Goal: Task Accomplishment & Management: Use online tool/utility

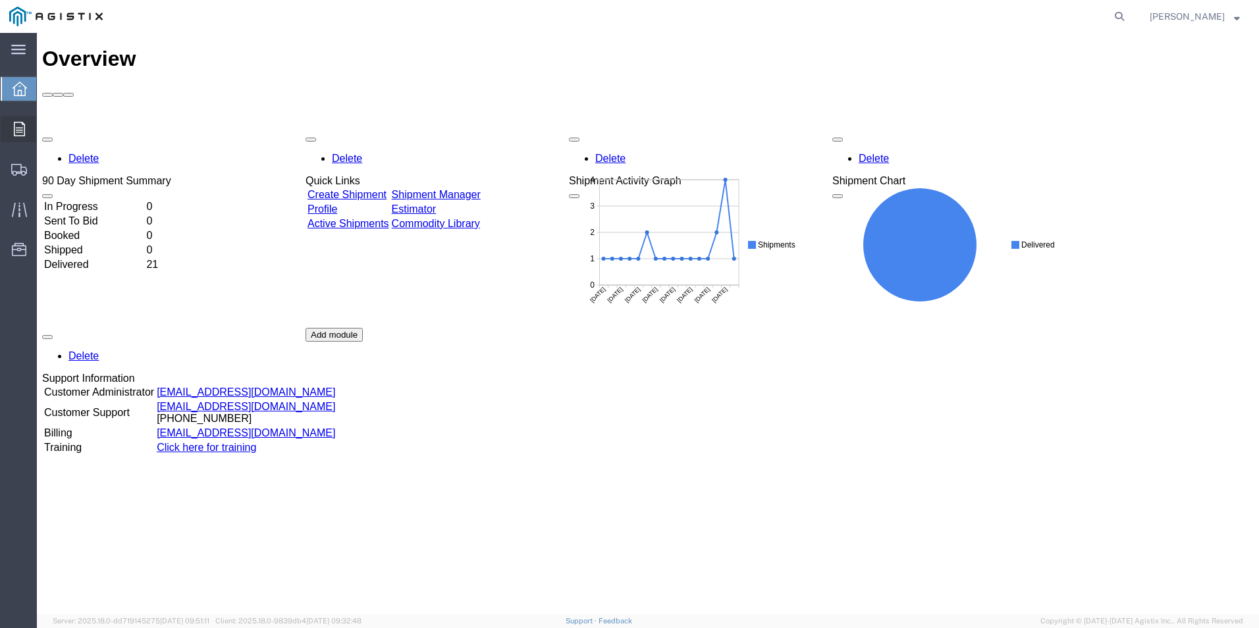
click at [21, 132] on icon at bounding box center [19, 129] width 11 height 14
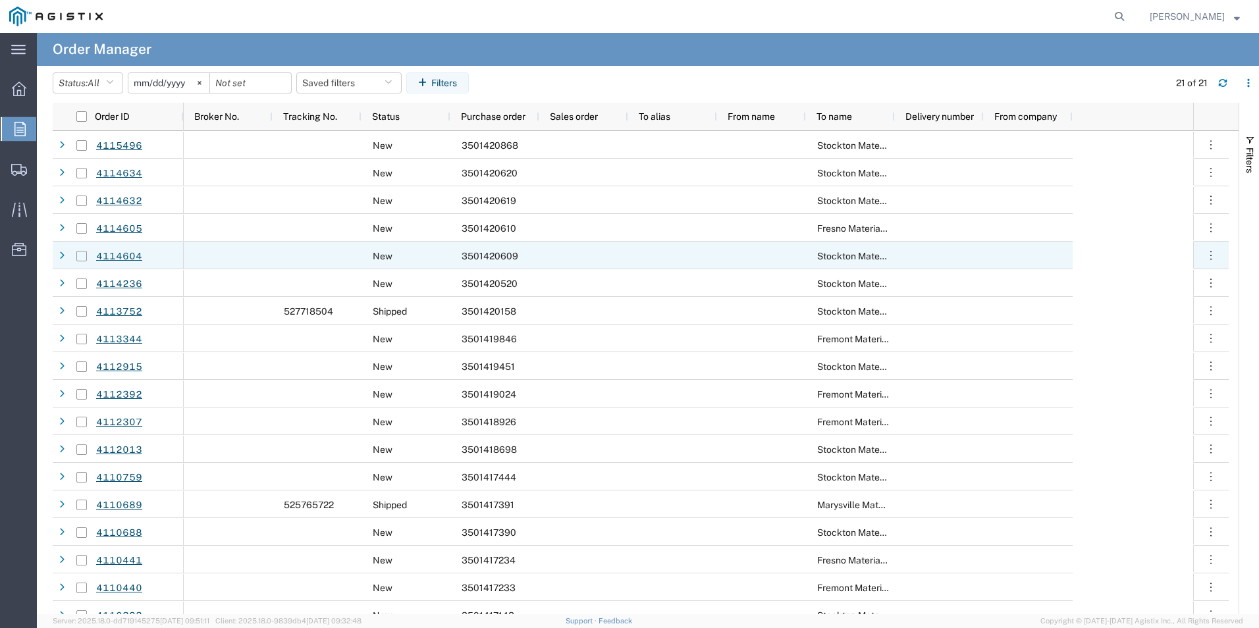
click at [84, 256] on input "Press Space to toggle row selection (unchecked)" at bounding box center [81, 256] width 11 height 11
checkbox input "true"
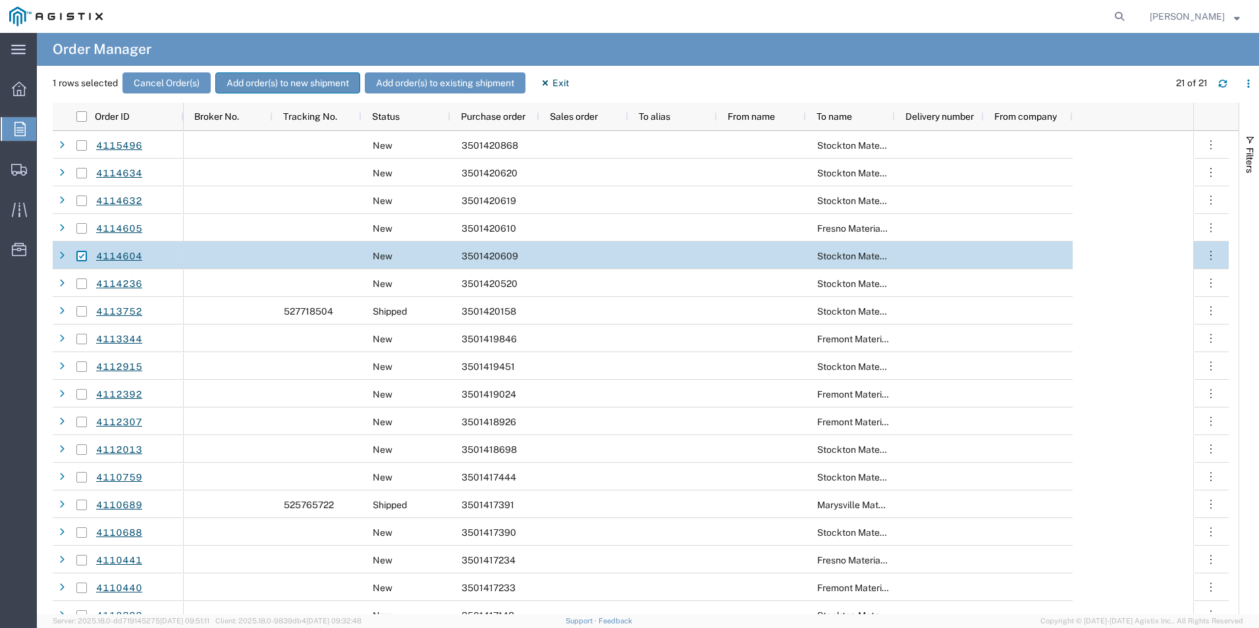
click at [283, 82] on button "Add order(s) to new shipment" at bounding box center [287, 82] width 145 height 21
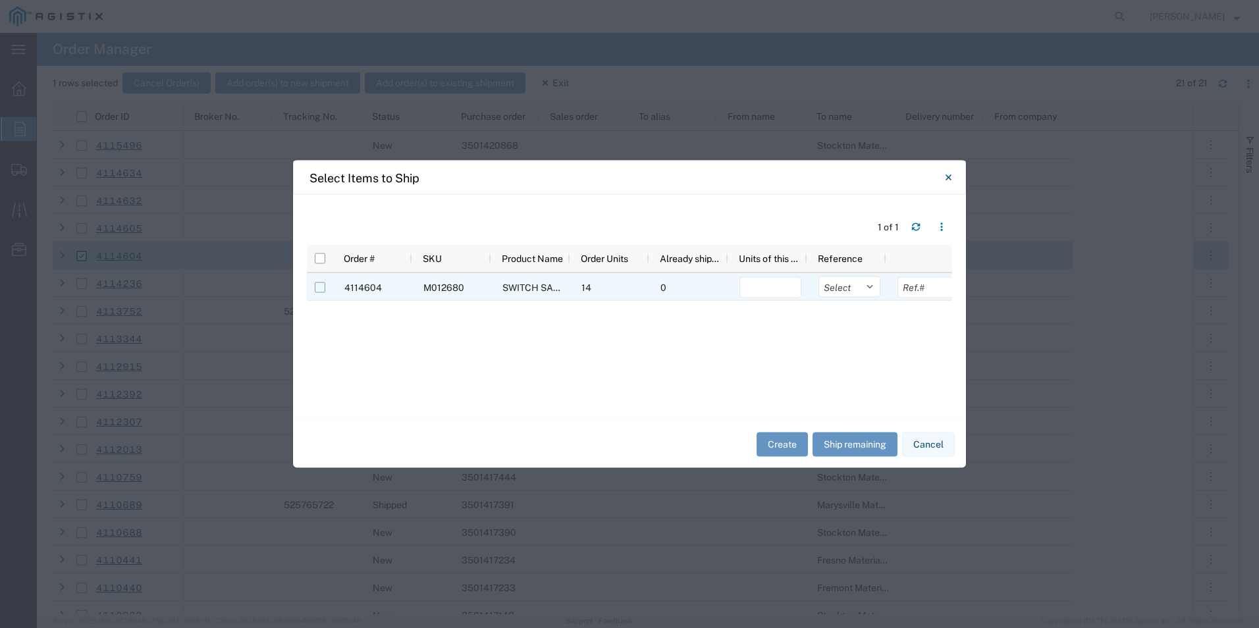
click at [316, 289] on input "Press Space to toggle row selection (unchecked)" at bounding box center [320, 288] width 11 height 11
checkbox input "true"
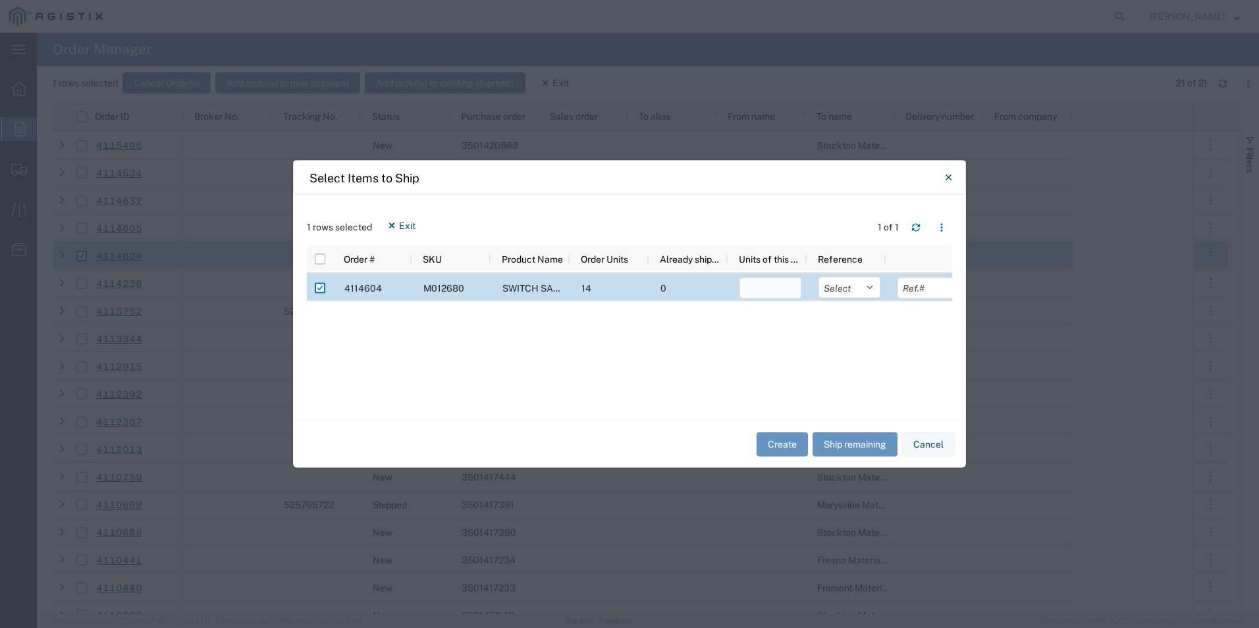
click at [767, 290] on input "number" at bounding box center [771, 288] width 62 height 21
type input "14"
click at [775, 445] on button "Create" at bounding box center [782, 444] width 51 height 24
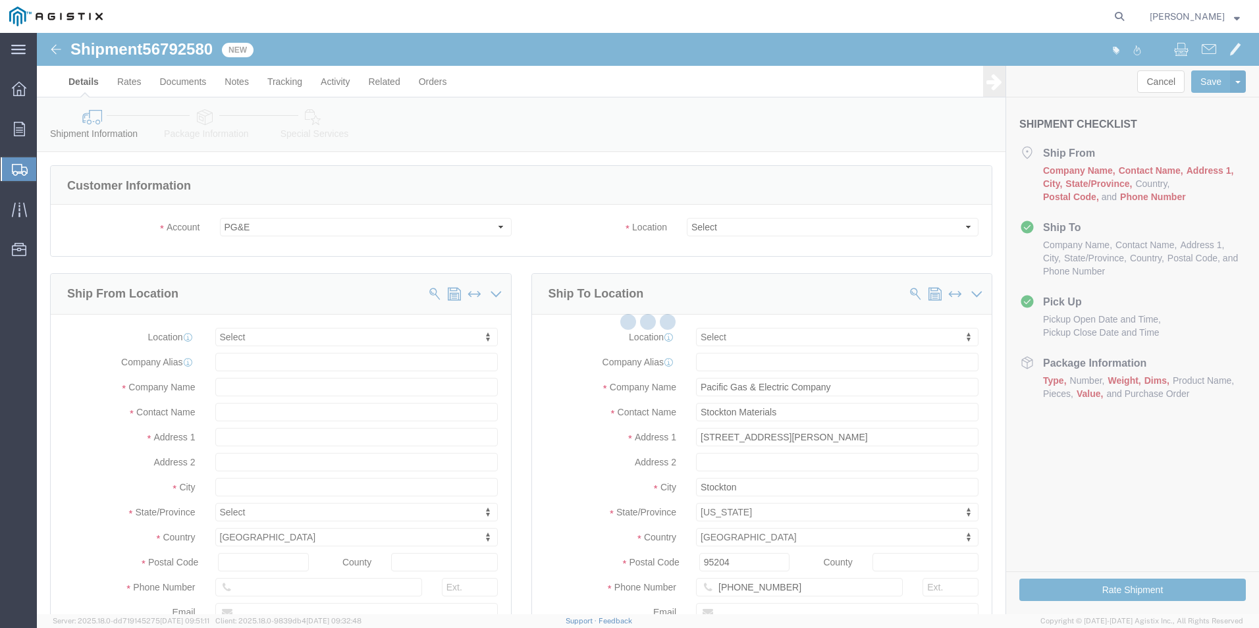
select select
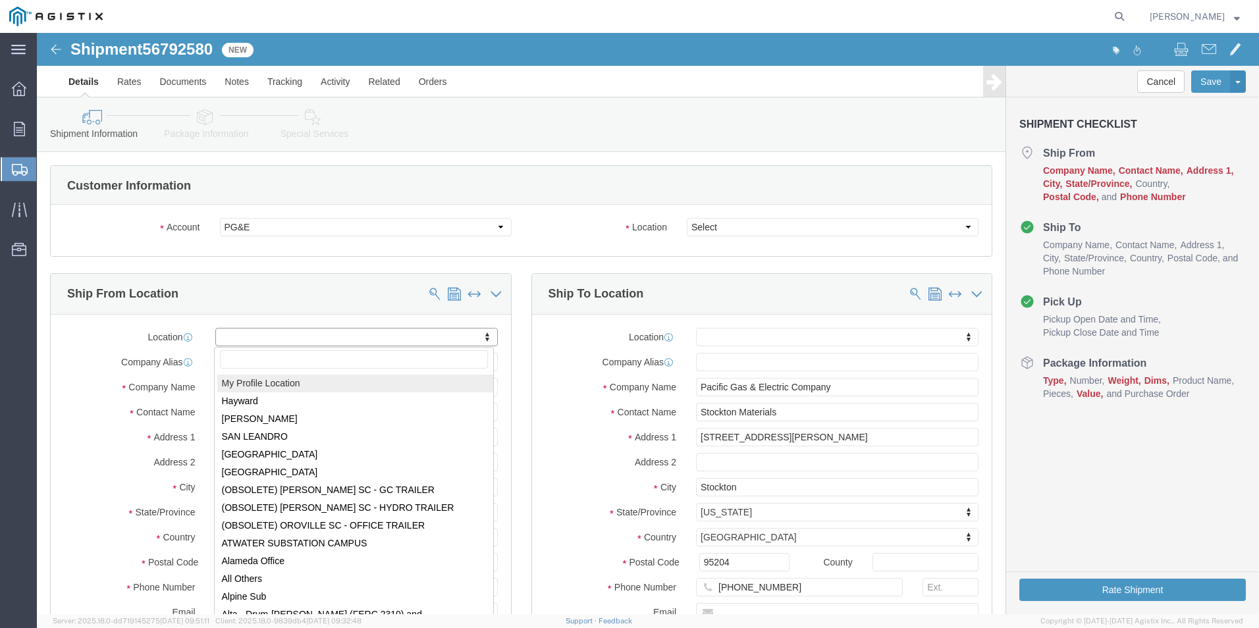
select select "MYPROFILE"
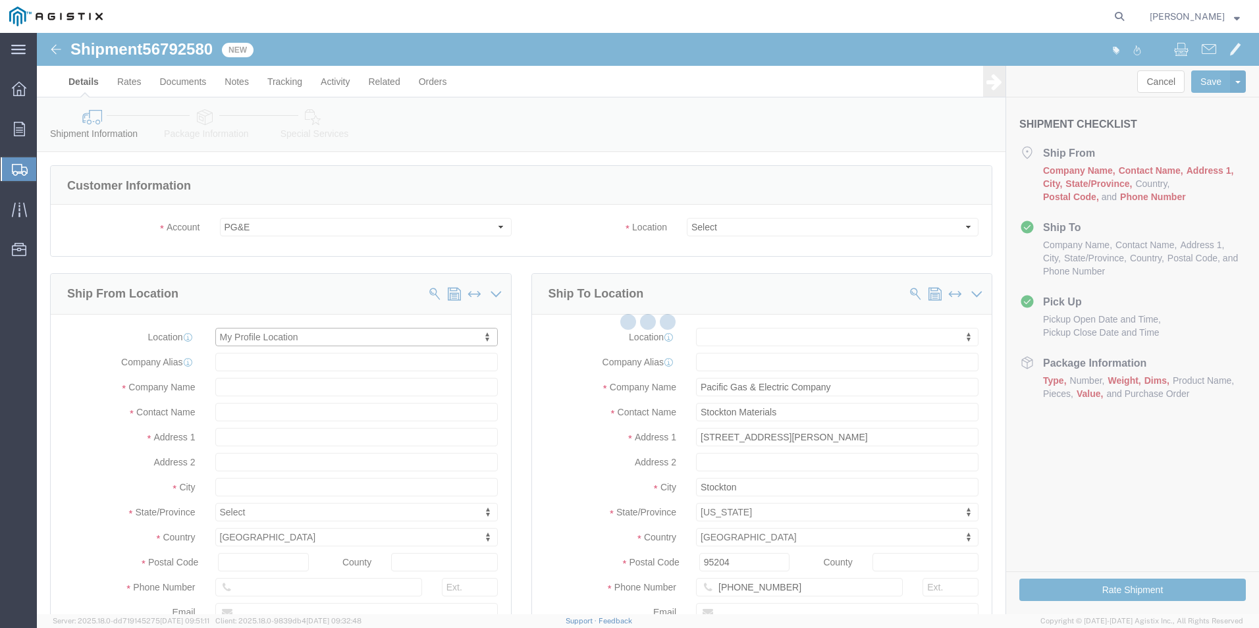
select select "OK"
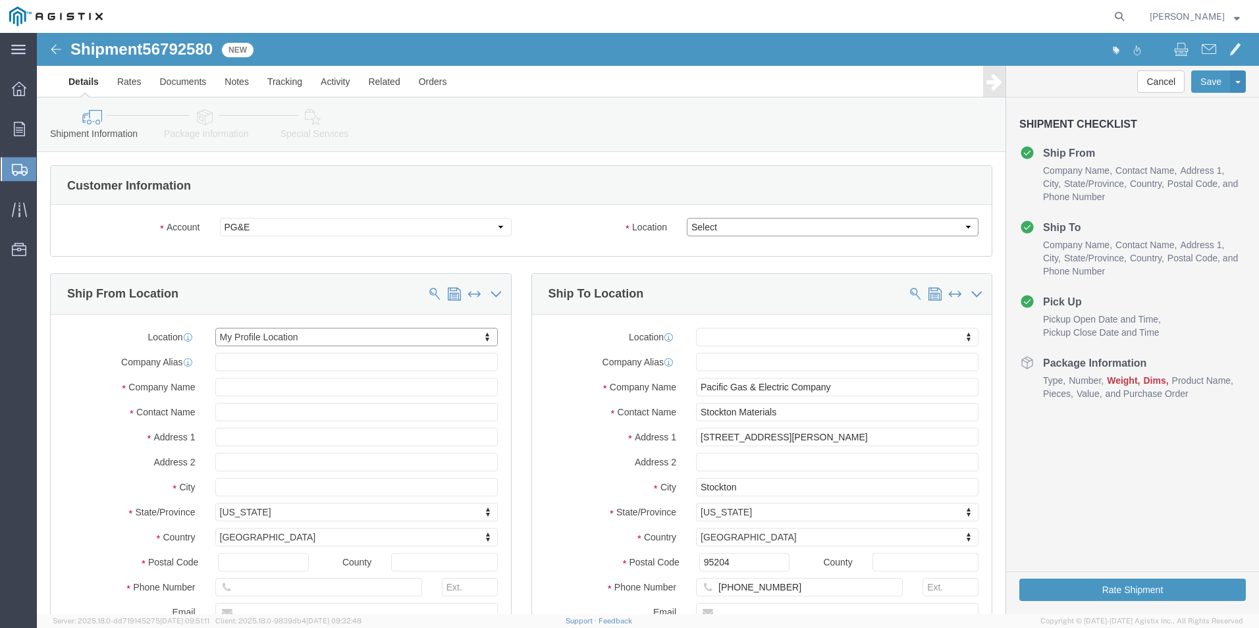
click select "Select All Others [GEOGRAPHIC_DATA] [GEOGRAPHIC_DATA] [GEOGRAPHIC_DATA] [GEOGRA…"
select select "23082"
click select "Select All Others [GEOGRAPHIC_DATA] [GEOGRAPHIC_DATA] [GEOGRAPHIC_DATA] [GEOGRA…"
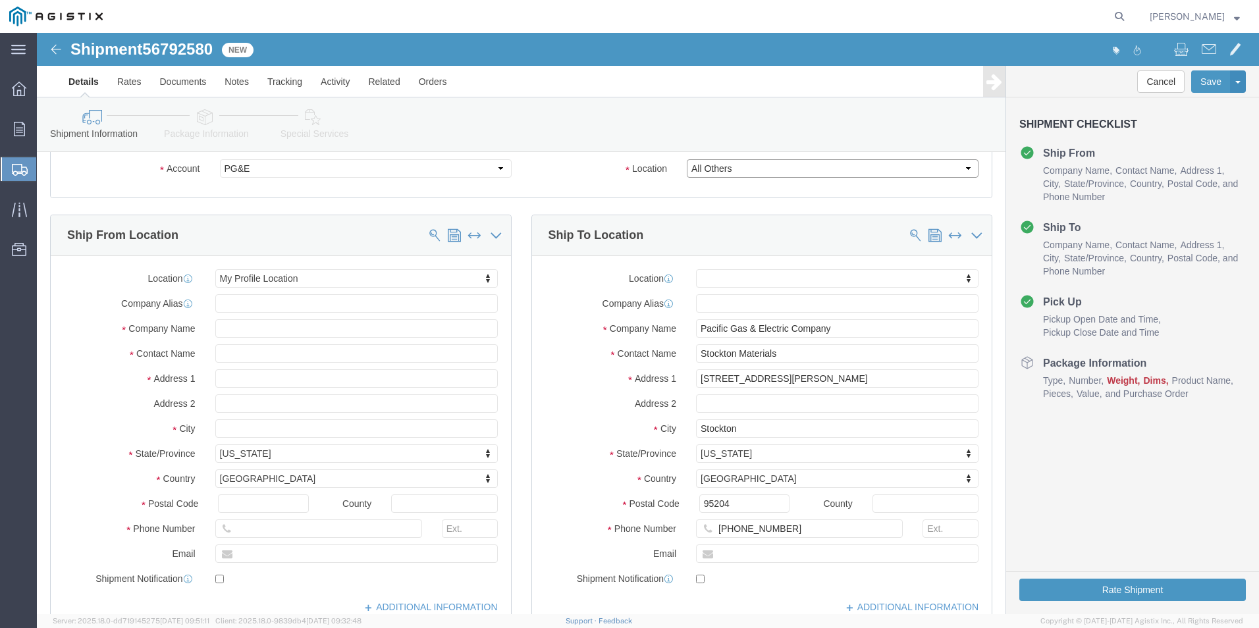
scroll to position [132, 0]
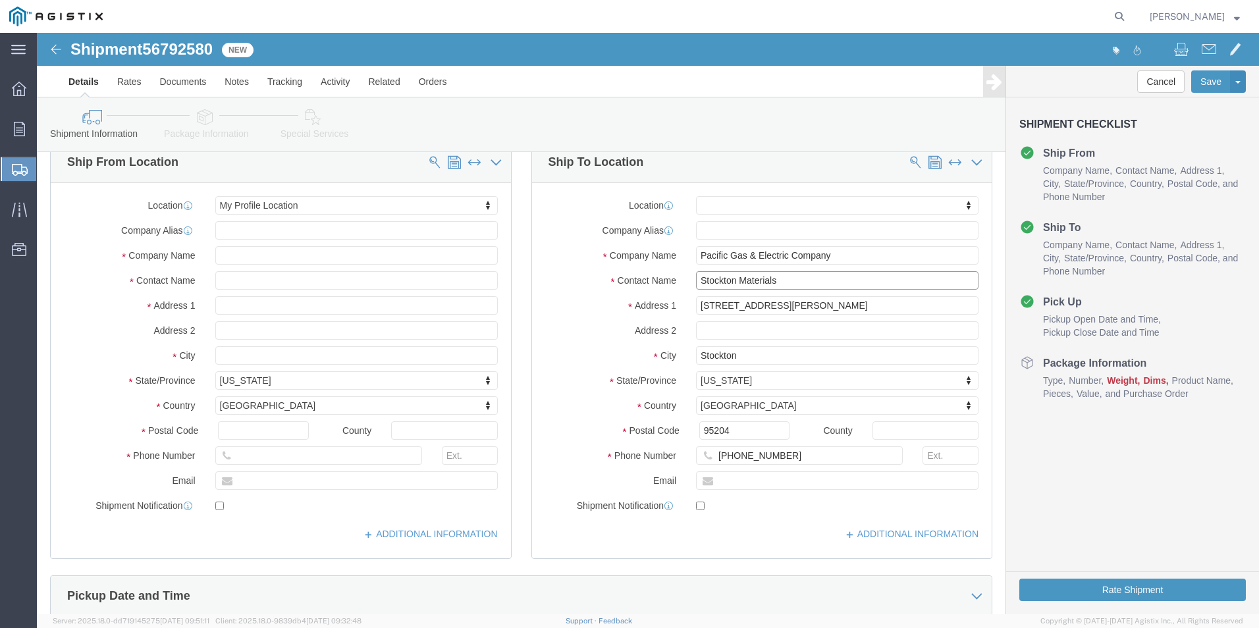
drag, startPoint x: 757, startPoint y: 248, endPoint x: 641, endPoint y: 251, distance: 116.0
click div "Contact Name Stockton Materials"
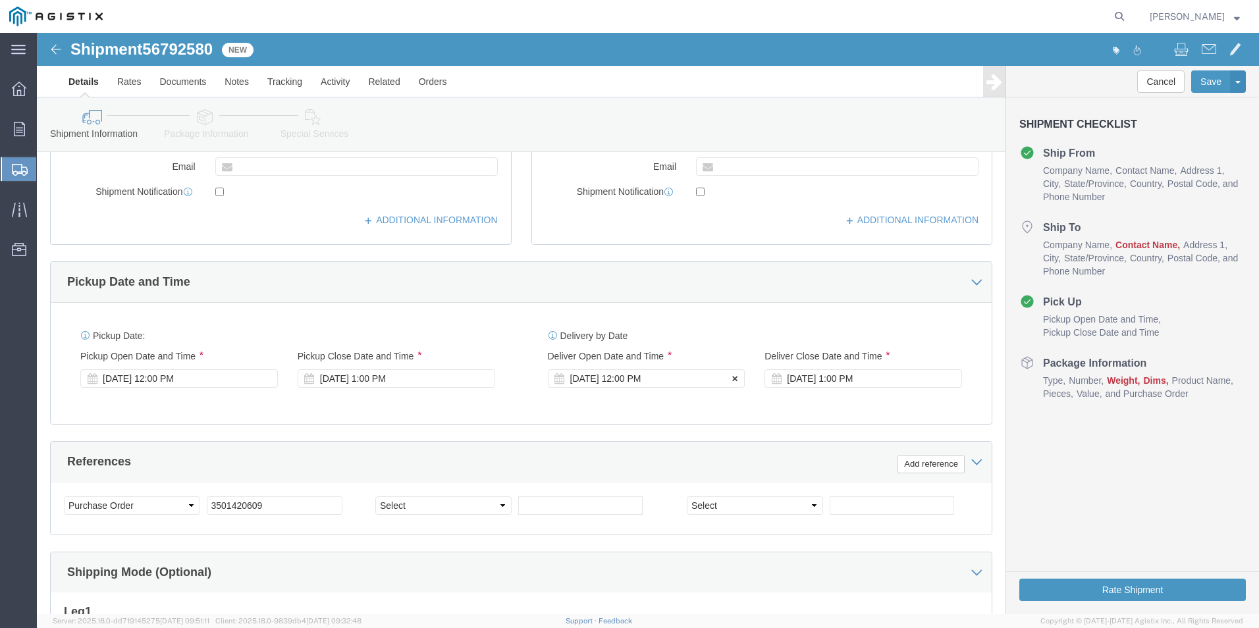
scroll to position [527, 0]
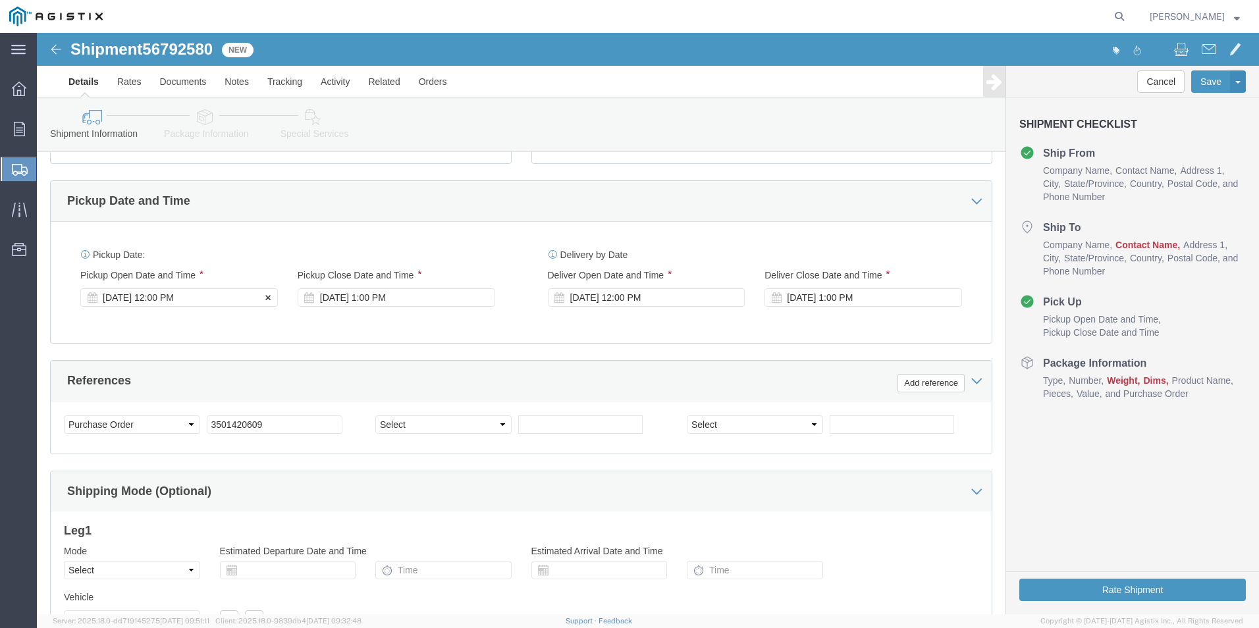
click div "[DATE] 12:00 PM"
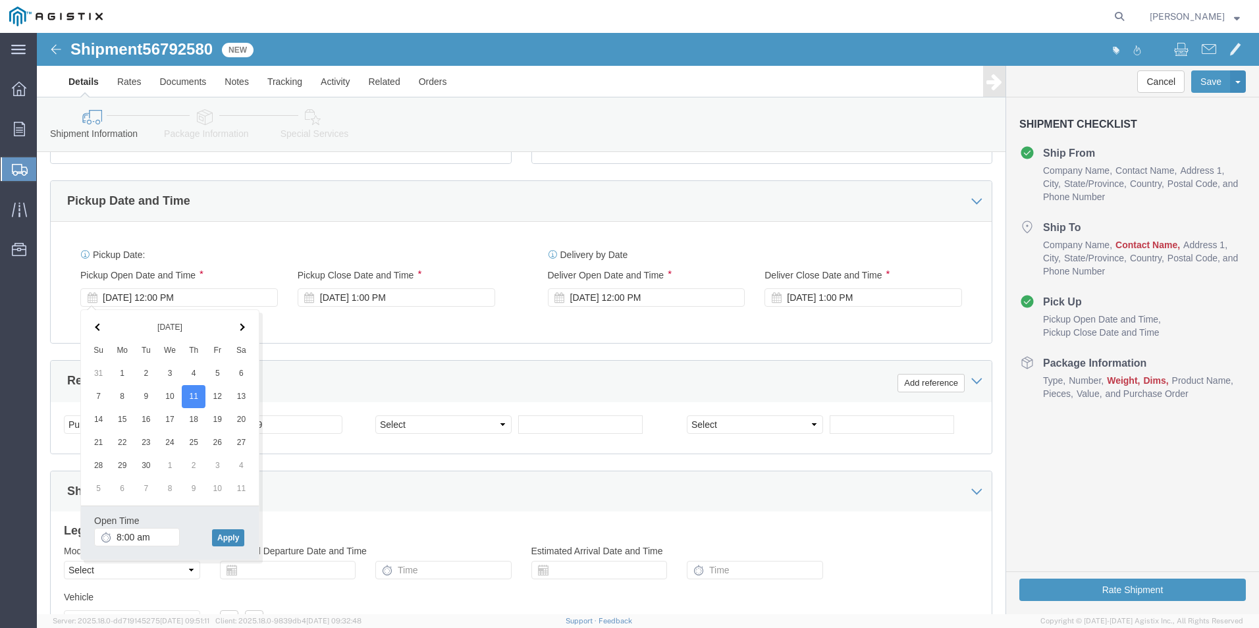
type input "8:00 AM"
click button "Apply"
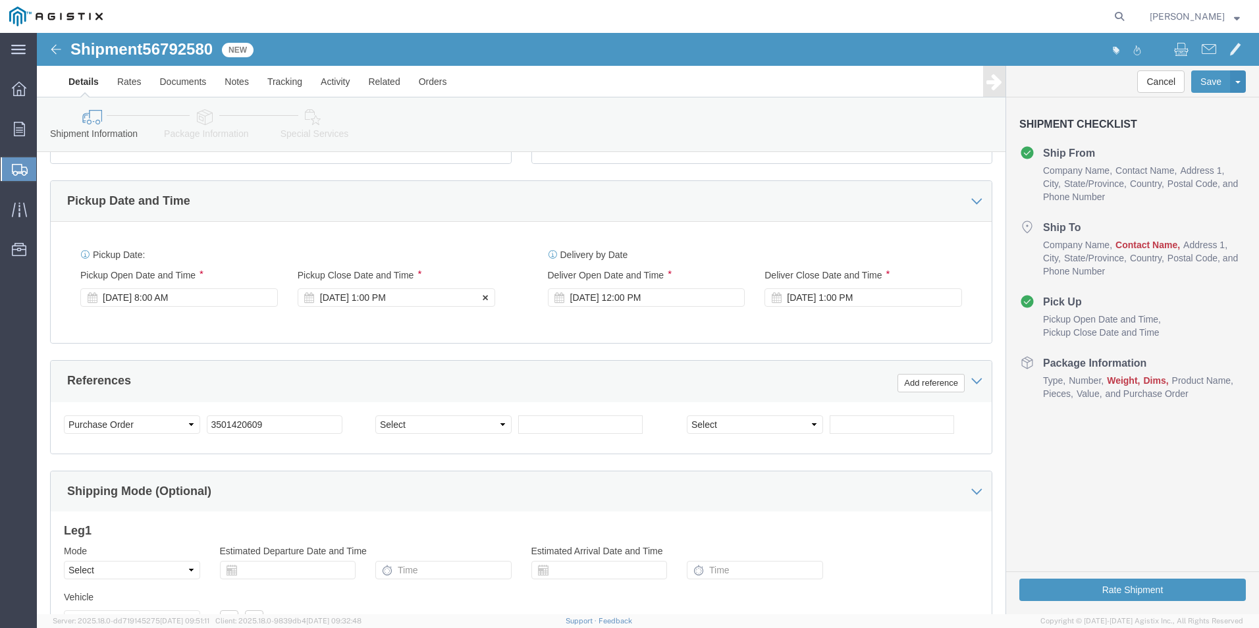
click div "[DATE] 1:00 PM"
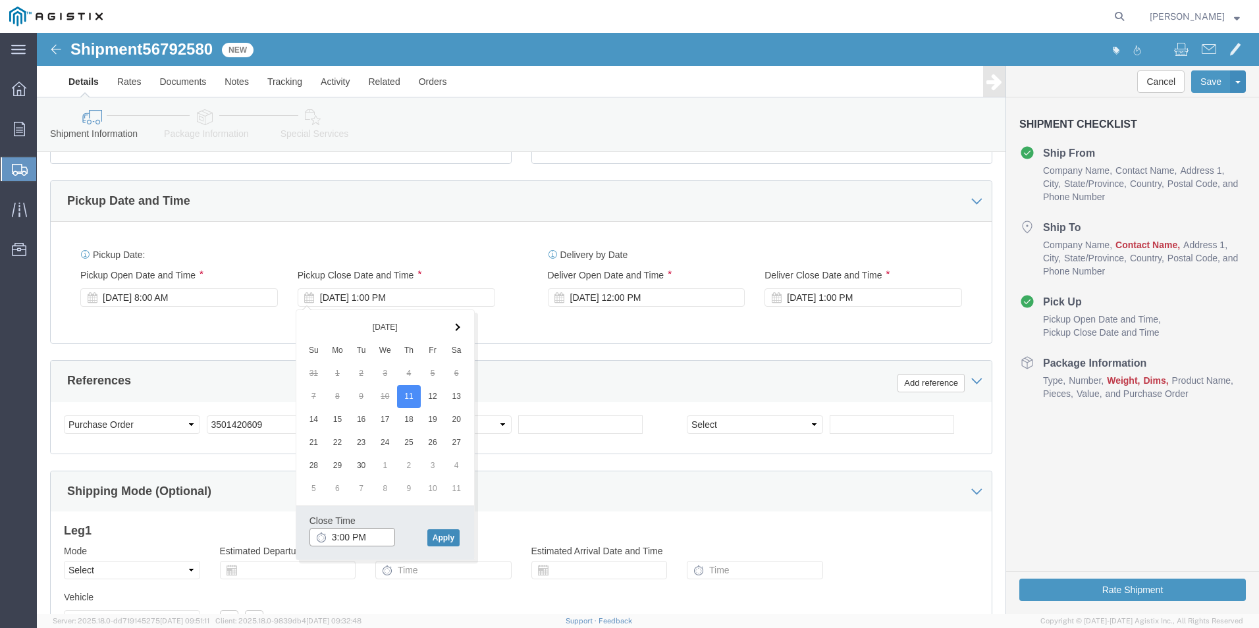
type input "3:00 PM"
click button "Apply"
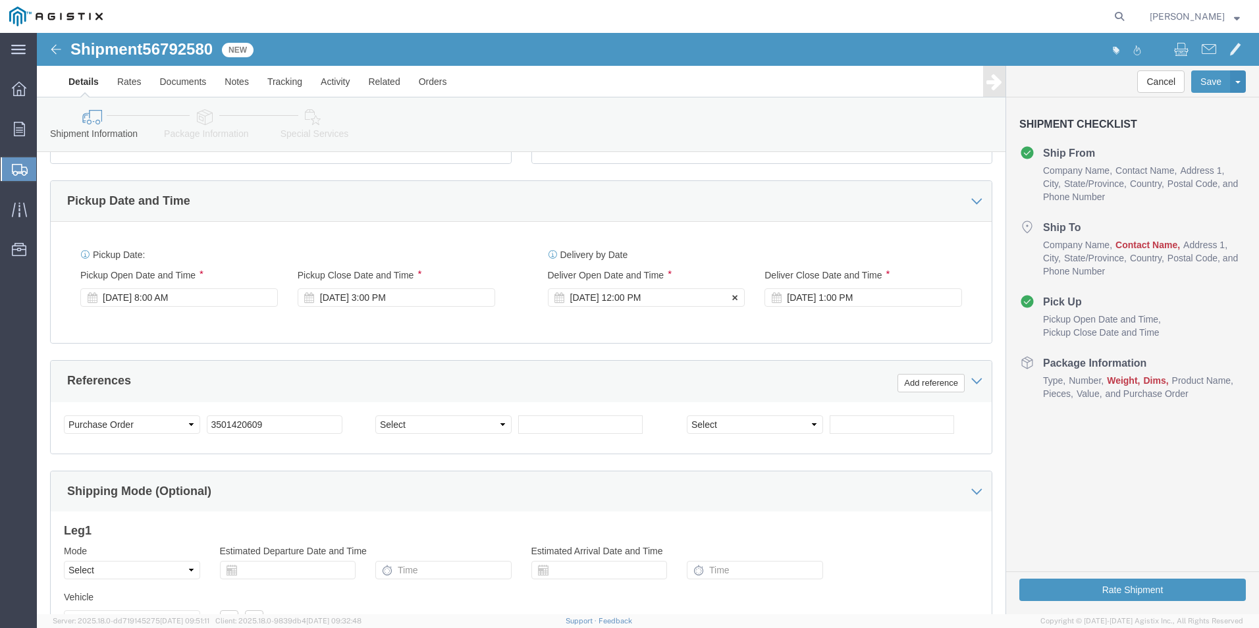
click div "[DATE] 12:00 PM"
click span
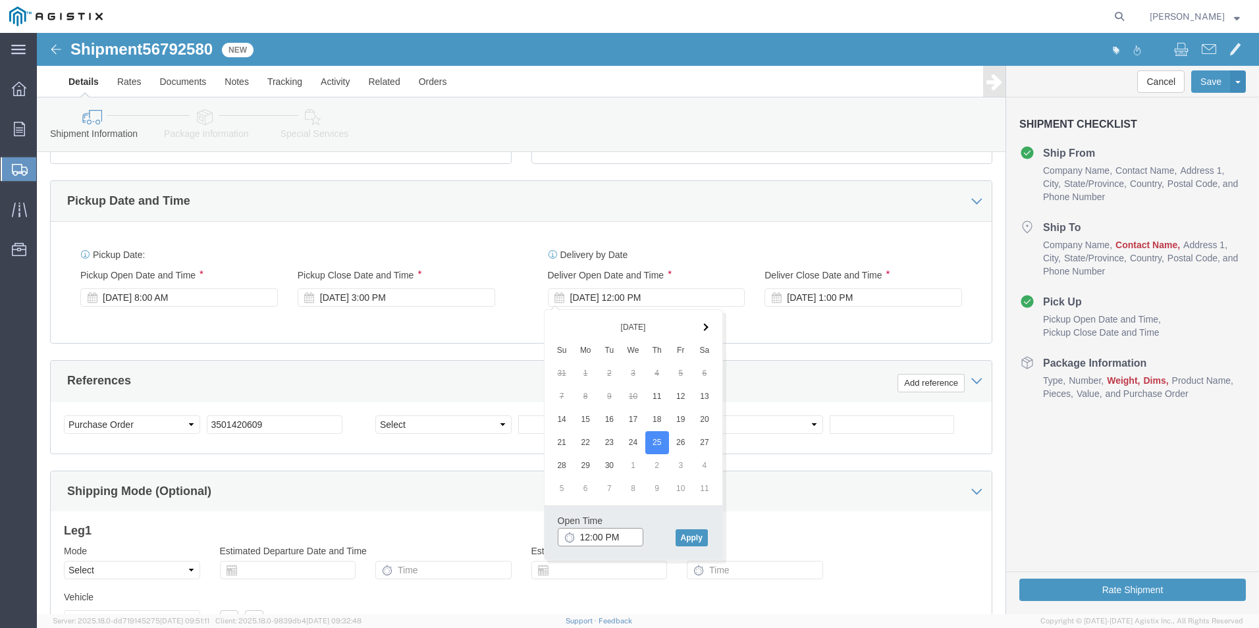
click input "12:00 PM"
type input "8:00 AM"
click button "Apply"
click div "[DATE] 1:00 PM"
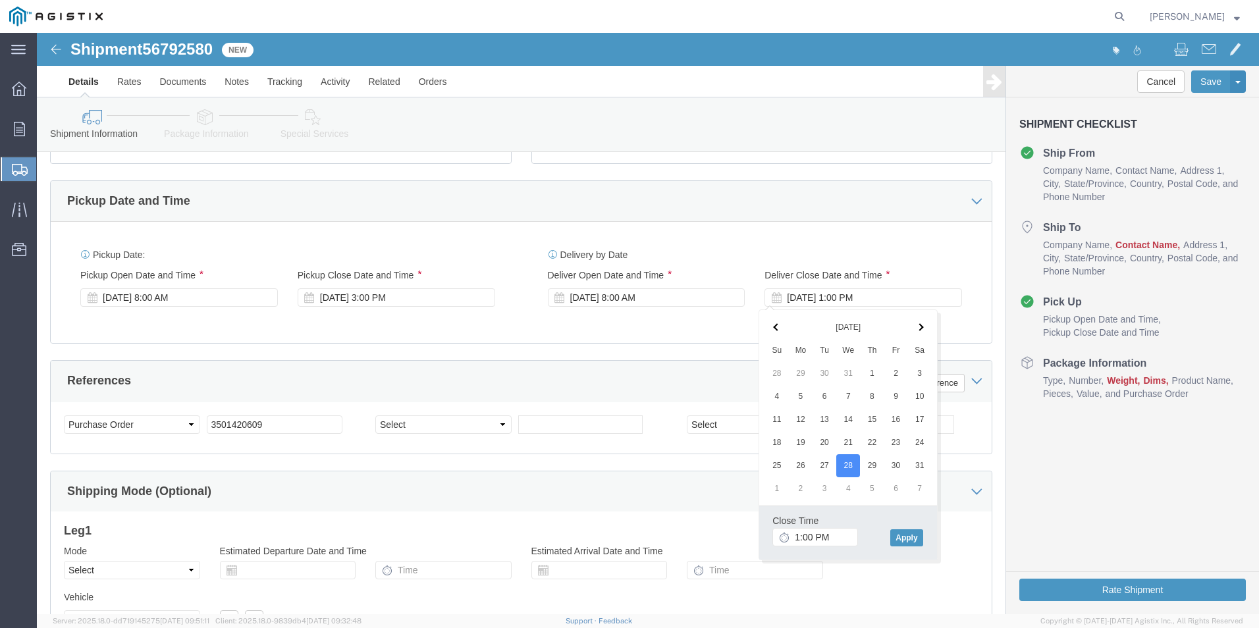
click span
click input "1:00 PM"
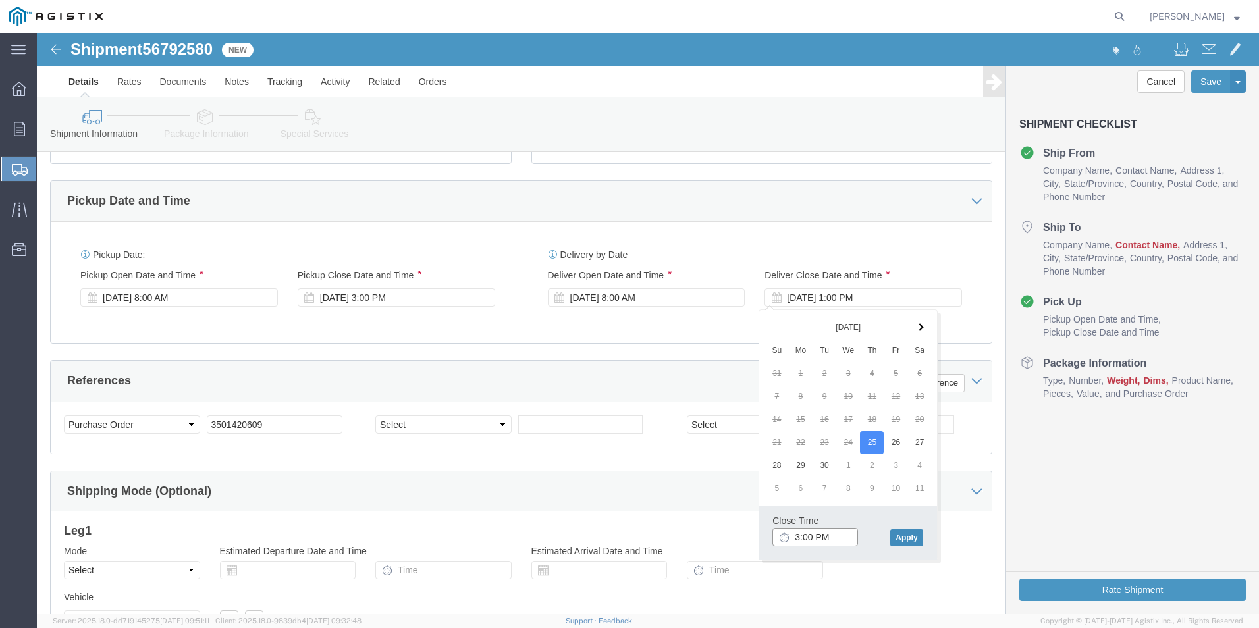
type input "3:00 PM"
click button "Apply"
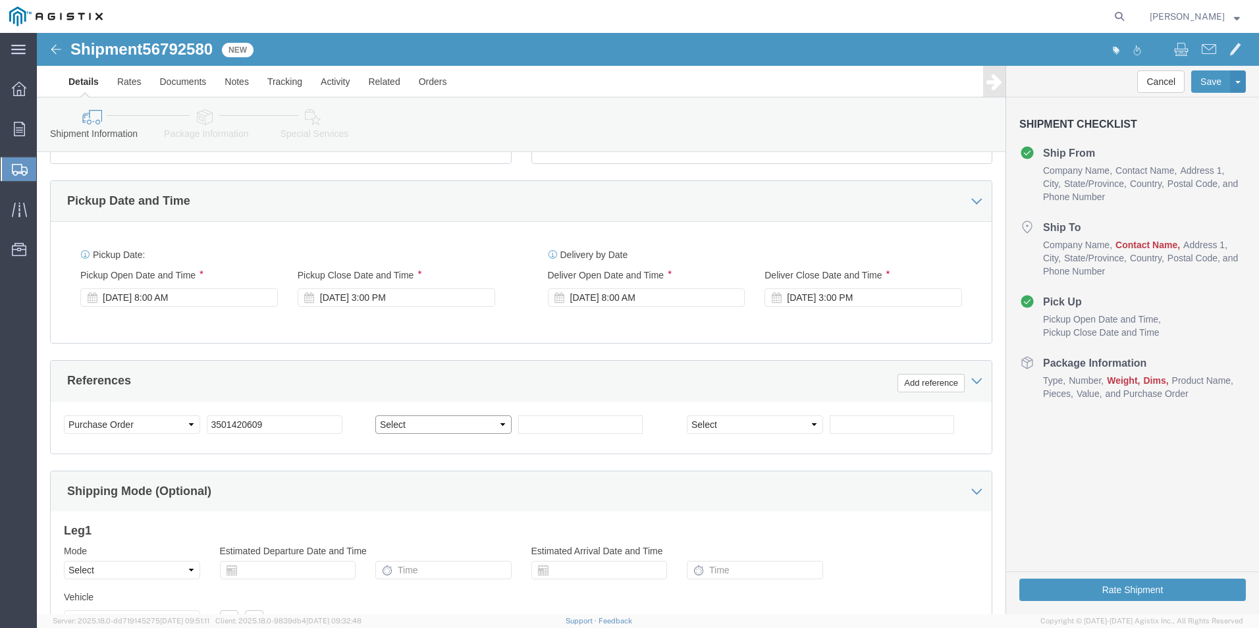
click select "Select Account Type Activity ID Airline Appointment Number ASN Batch Request # …"
select select "SALEORDR"
click select "Select Account Type Activity ID Airline Appointment Number ASN Batch Request # …"
type input "272304"
click div "Shipping Mode (Optional)"
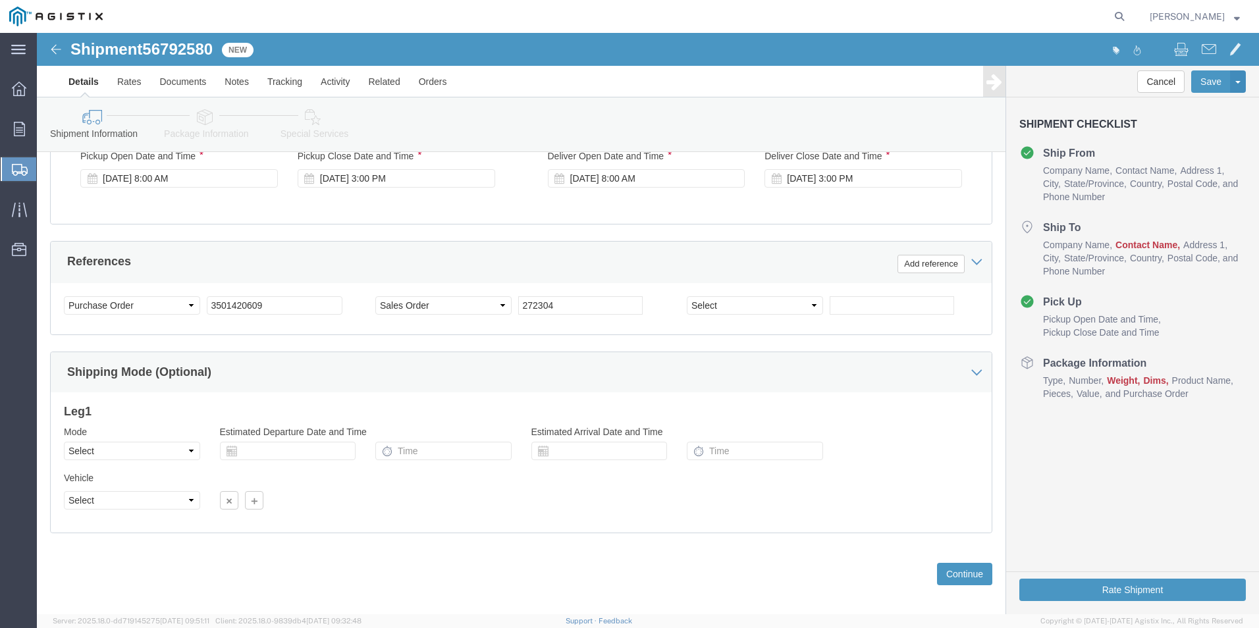
scroll to position [657, 0]
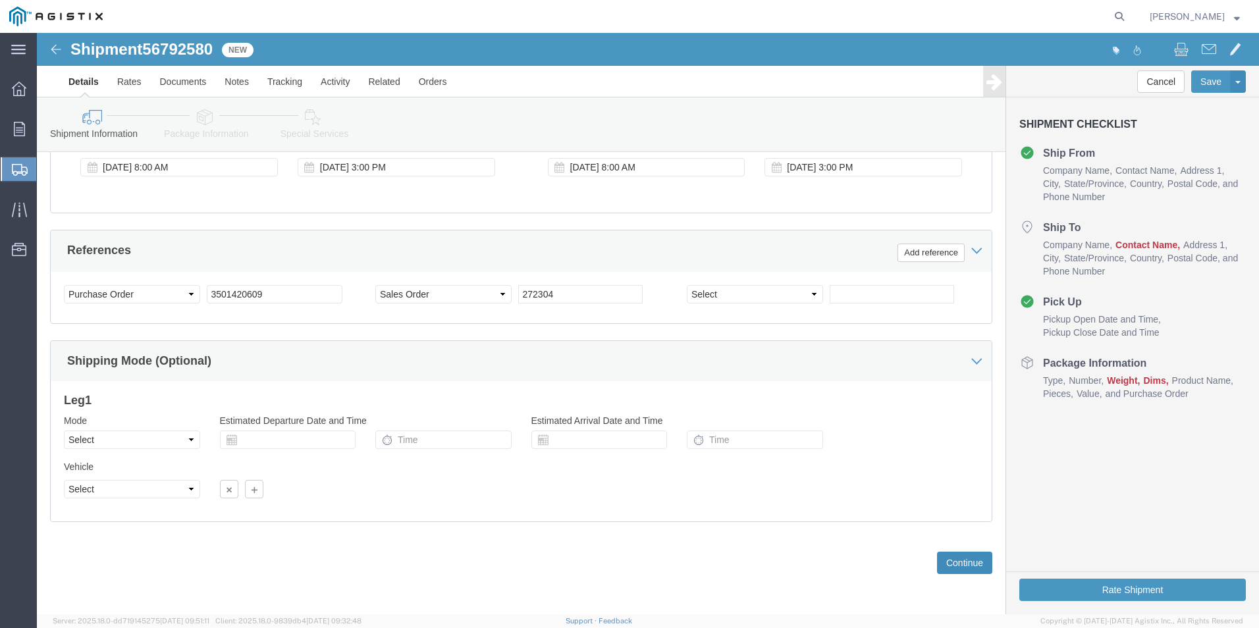
click button "Continue"
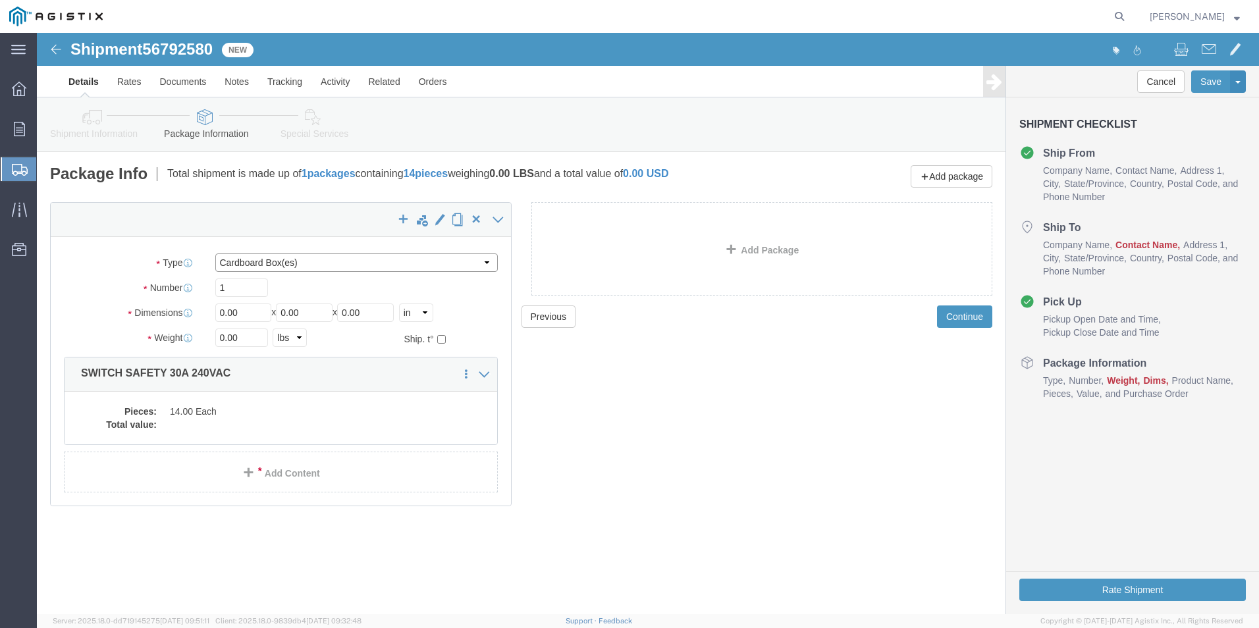
click select "Select Bulk Bundle(s) Cardboard Box(es) Carton(s) Crate(s) Drum(s) (Fiberboard)…"
select select "PSNS"
click select "Select Bulk Bundle(s) Cardboard Box(es) Carton(s) Crate(s) Drum(s) (Fiberboard)…"
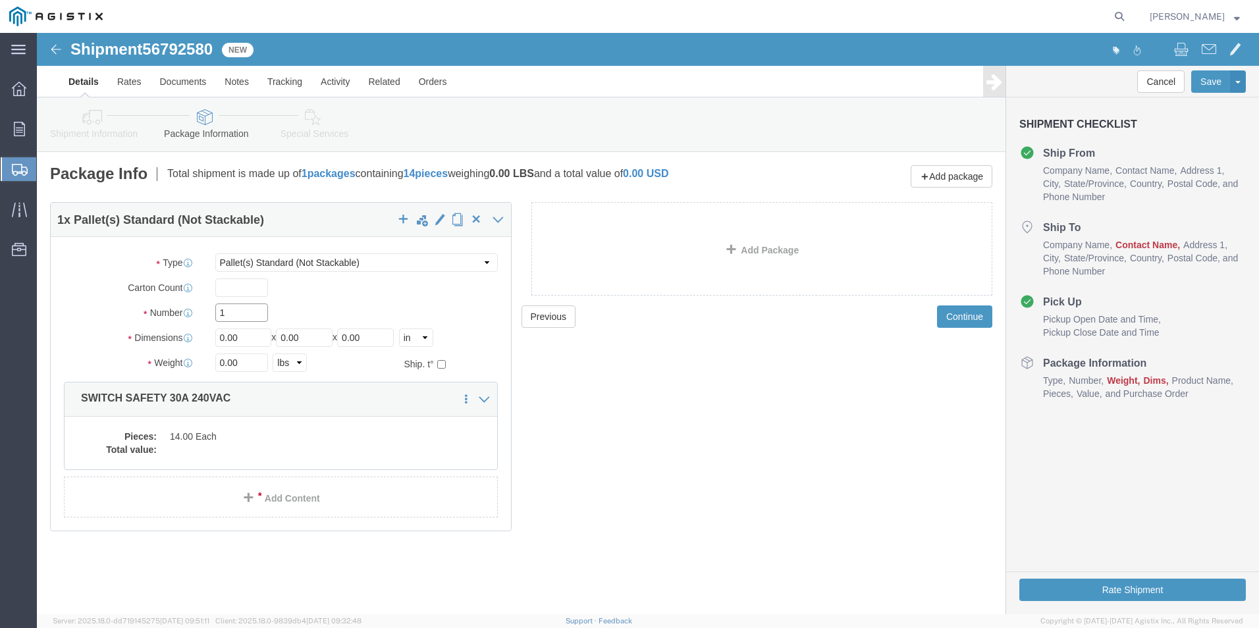
click input "1"
click input "0.00"
type input "0"
type input "32"
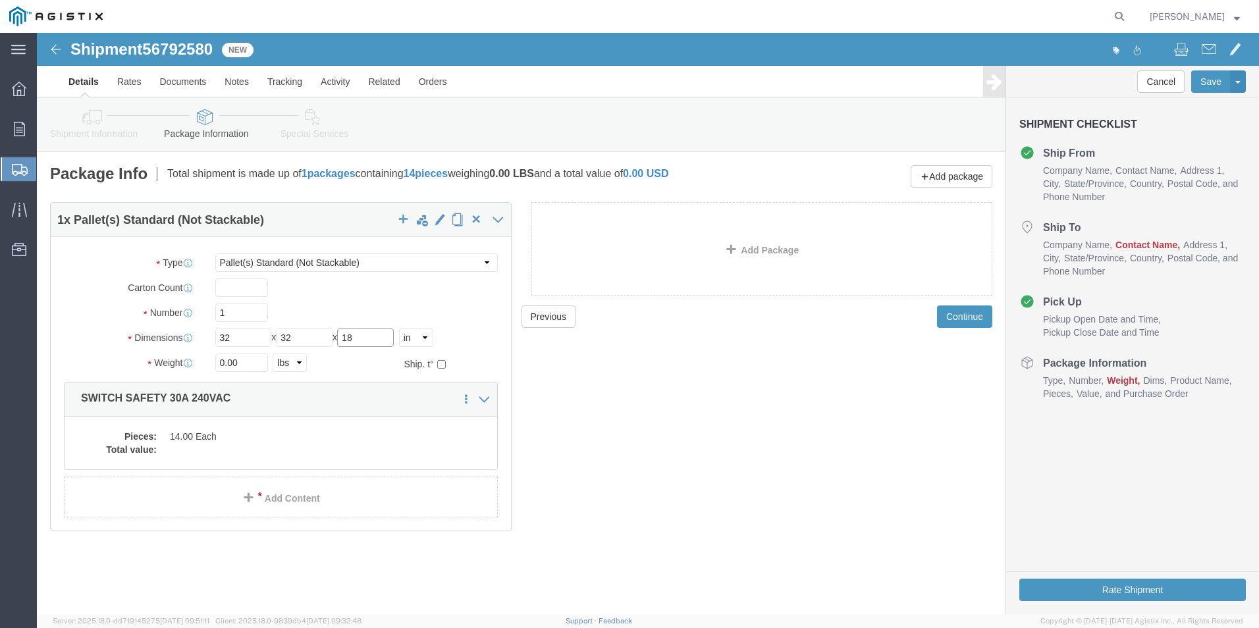
type input "18"
type input "104"
click dd "14.00 Each"
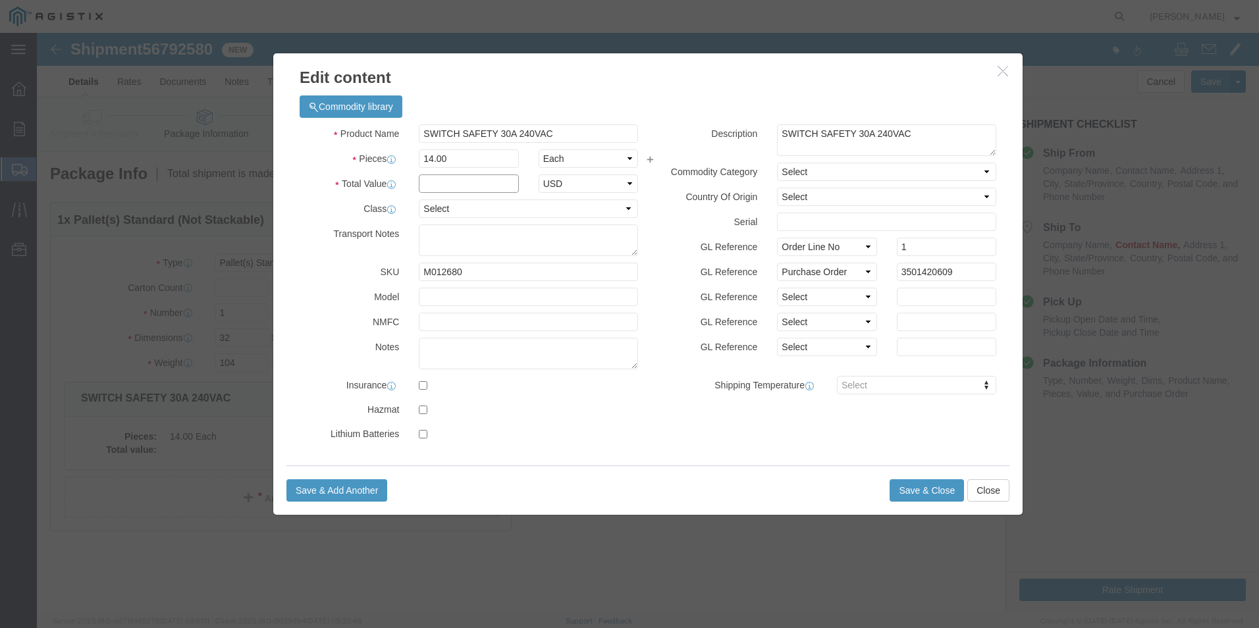
click input "text"
type input "1621.51"
click div "Product Name SWITCH SAFETY 30A 240VAC Pieces 14.00 Select Bag Barrels 100Board …"
click select "Select 50 55 60 65 70 85 92.5 100 125 175 250 300 400"
select select "300"
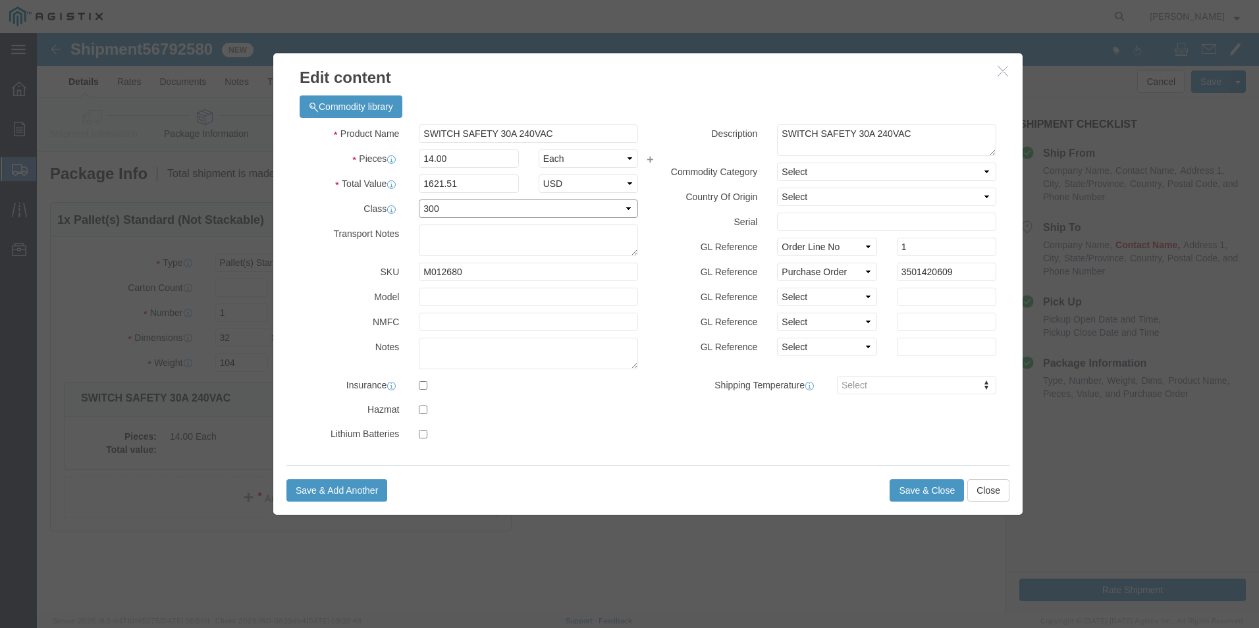
click select "Select 50 55 60 65 70 85 92.5 100 125 175 250 300 400"
click input "text"
type input "61700-02"
click button "Save & Close"
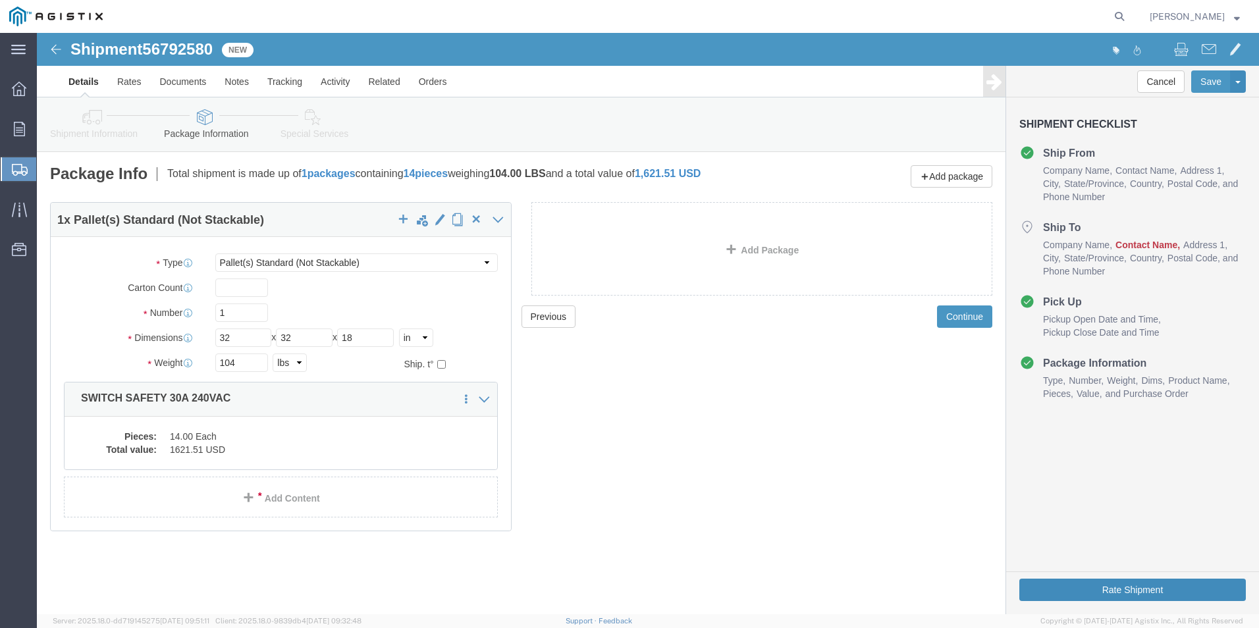
click button "Rate Shipment"
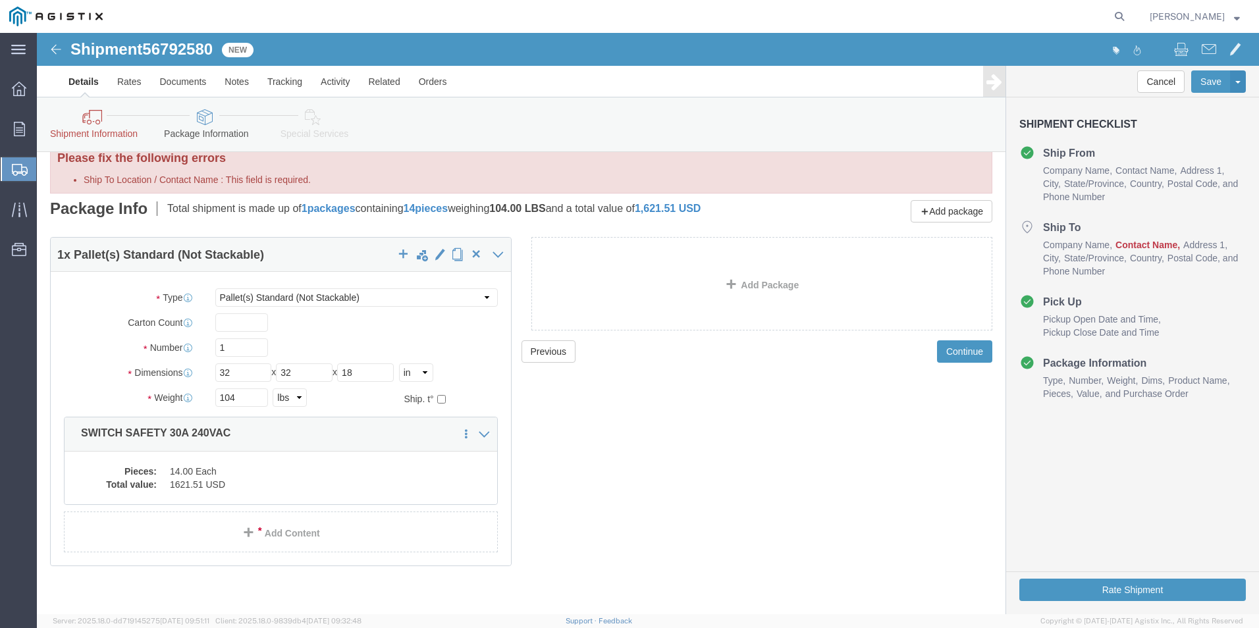
scroll to position [29, 0]
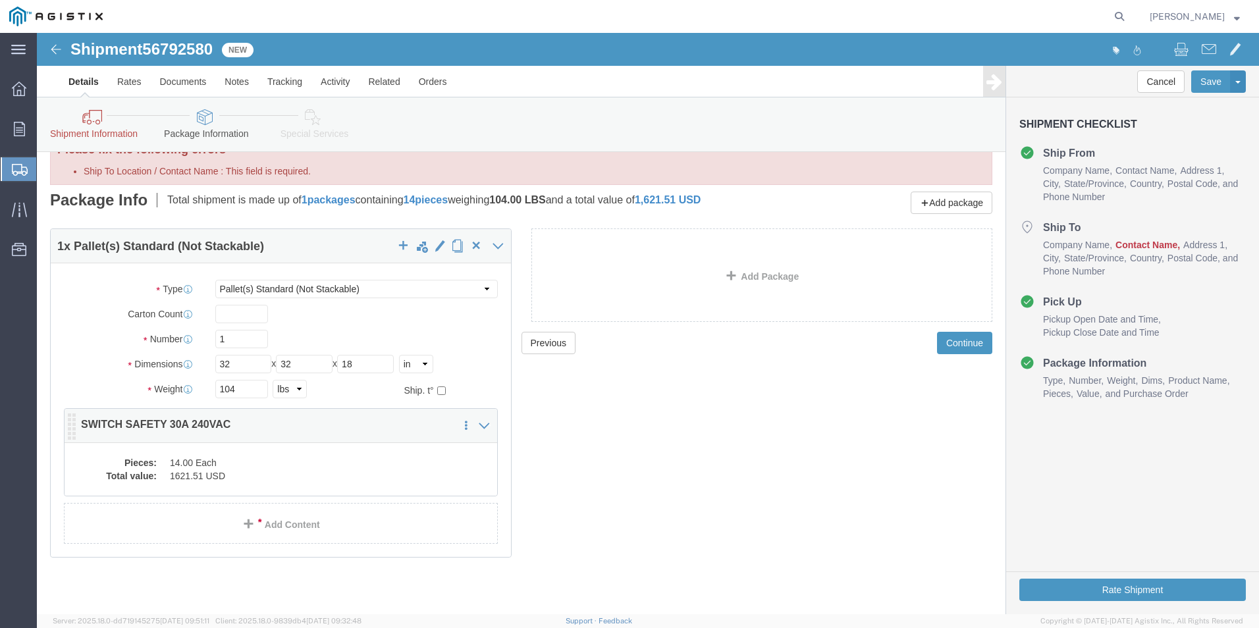
click dd "1621.51 USD"
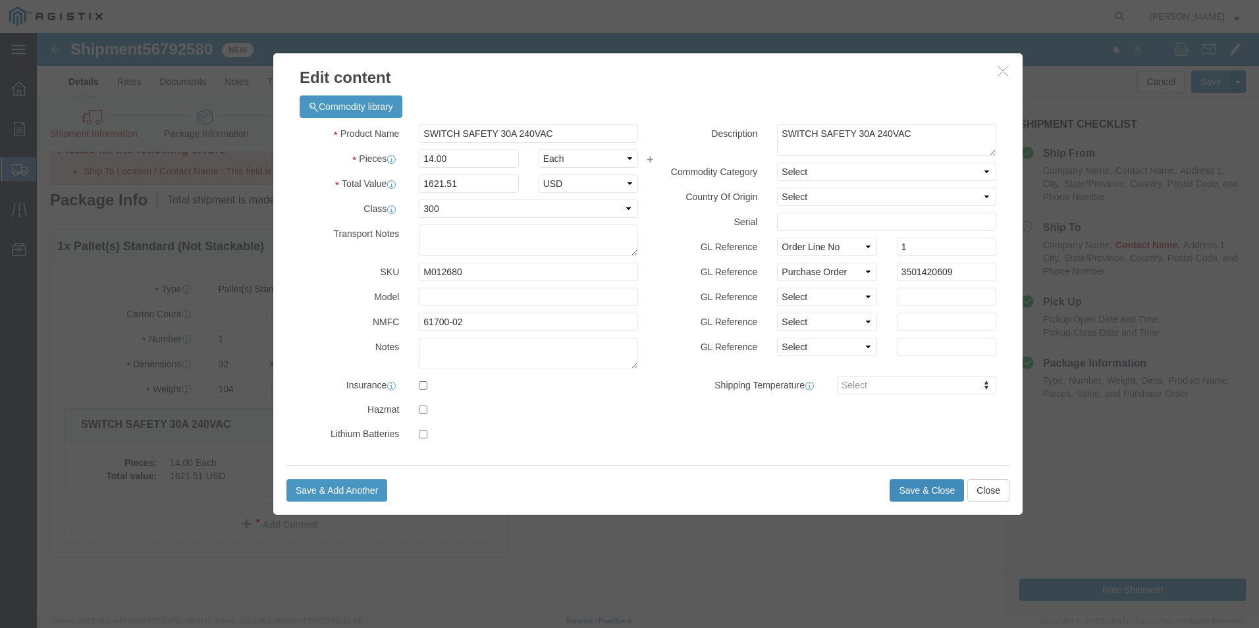
click button "Save & Close"
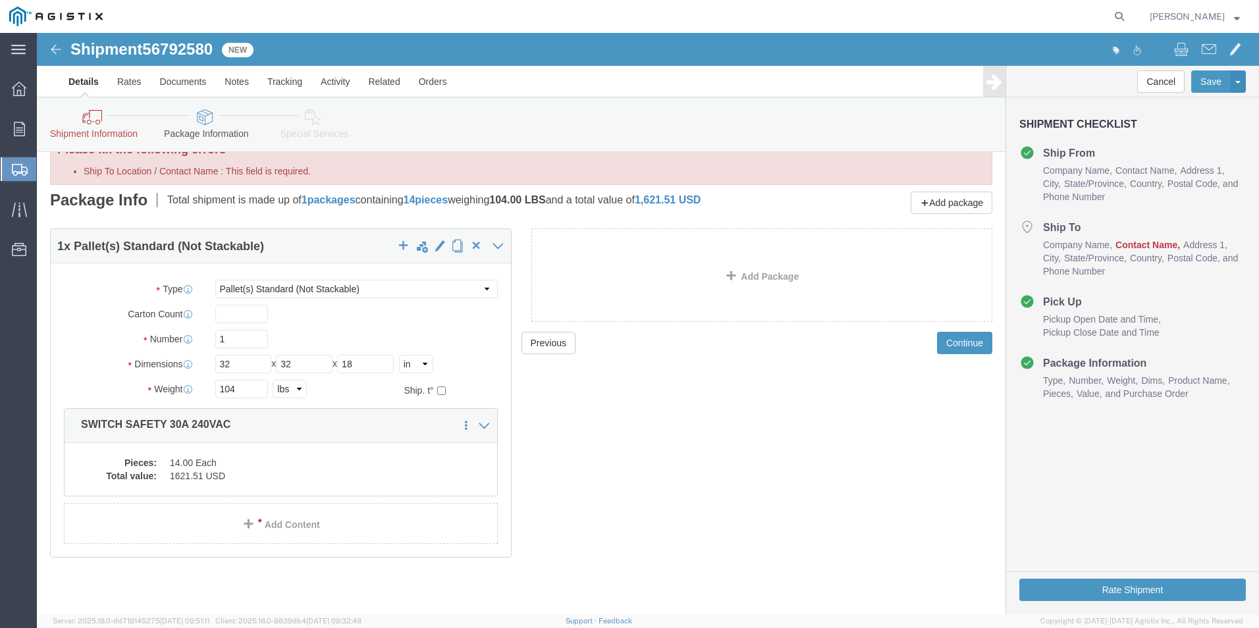
scroll to position [0, 0]
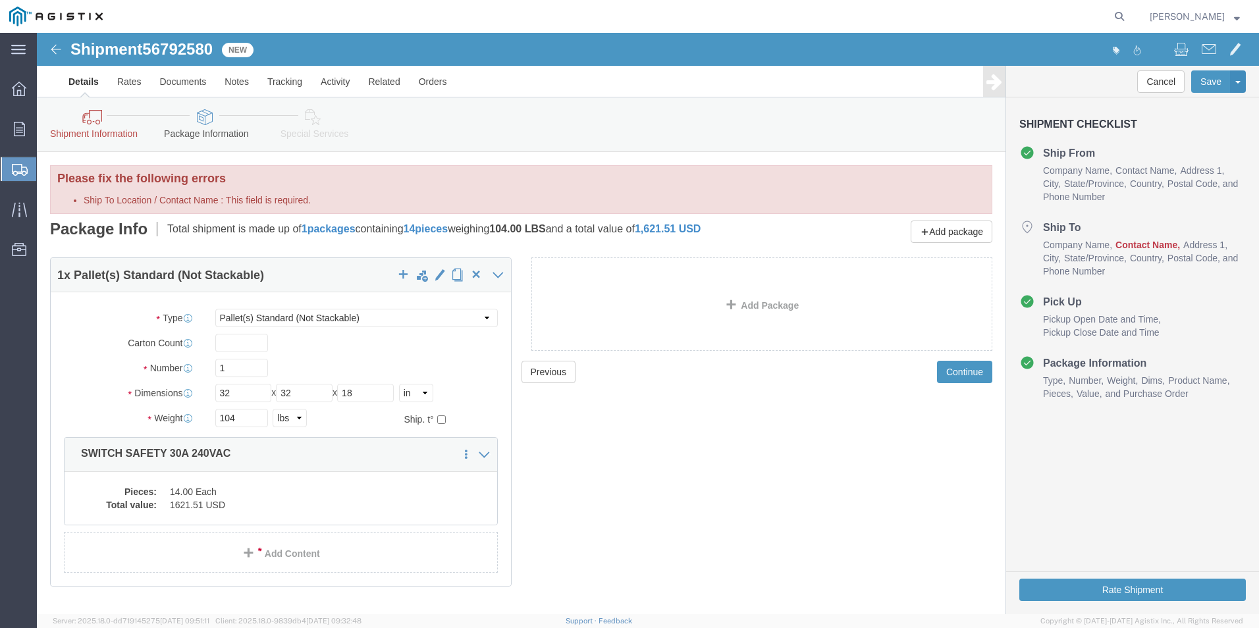
click link "Shipment Information"
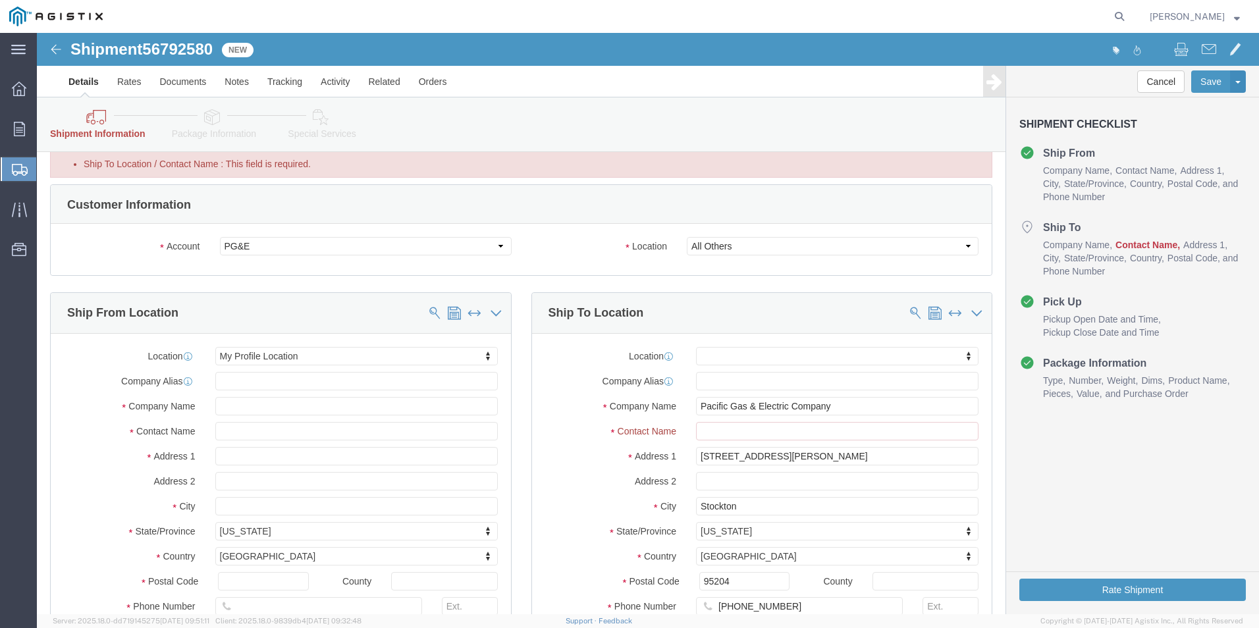
scroll to position [66, 0]
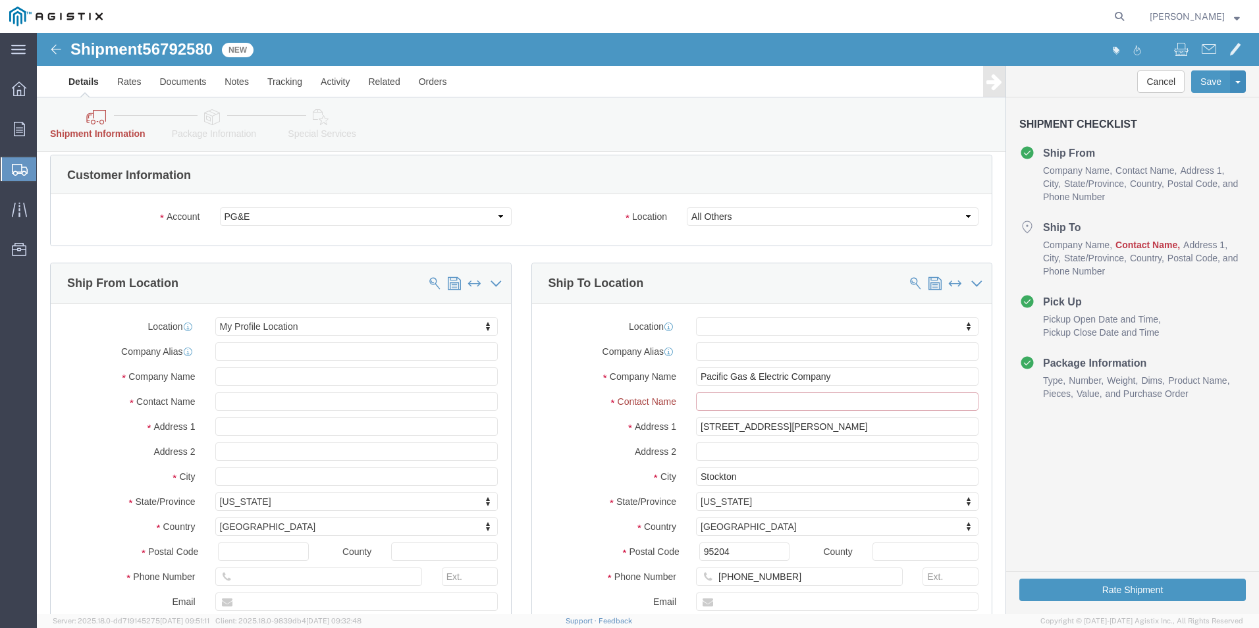
click input "Ship To Location / Contact Name : This field is required."
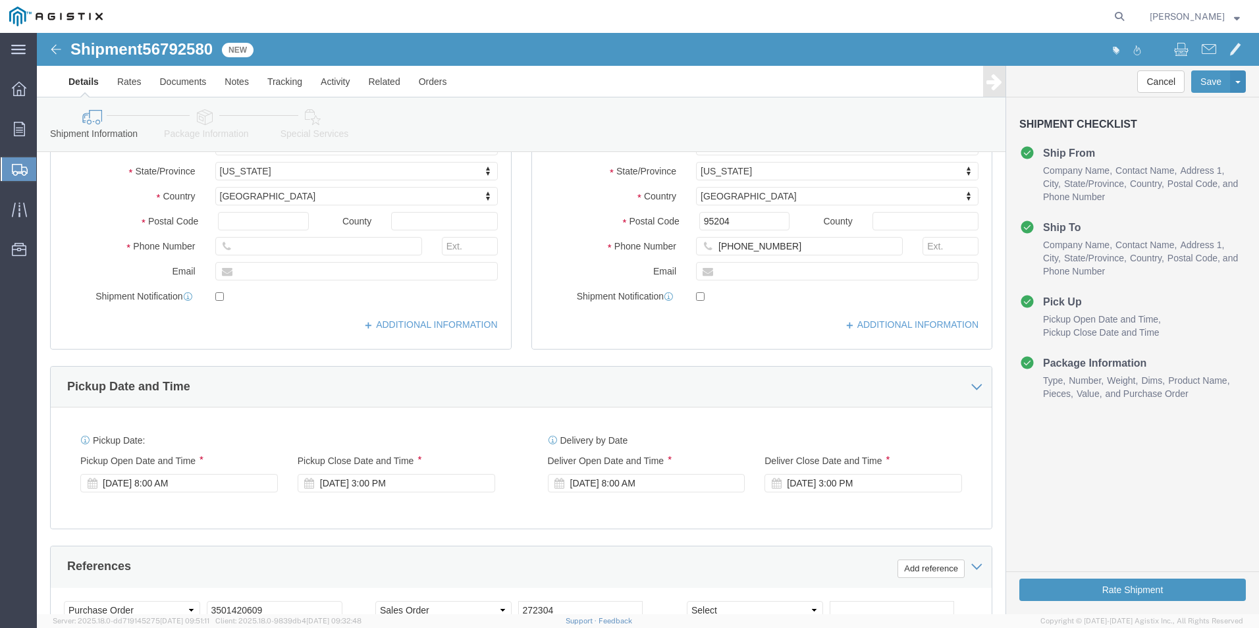
scroll to position [395, 0]
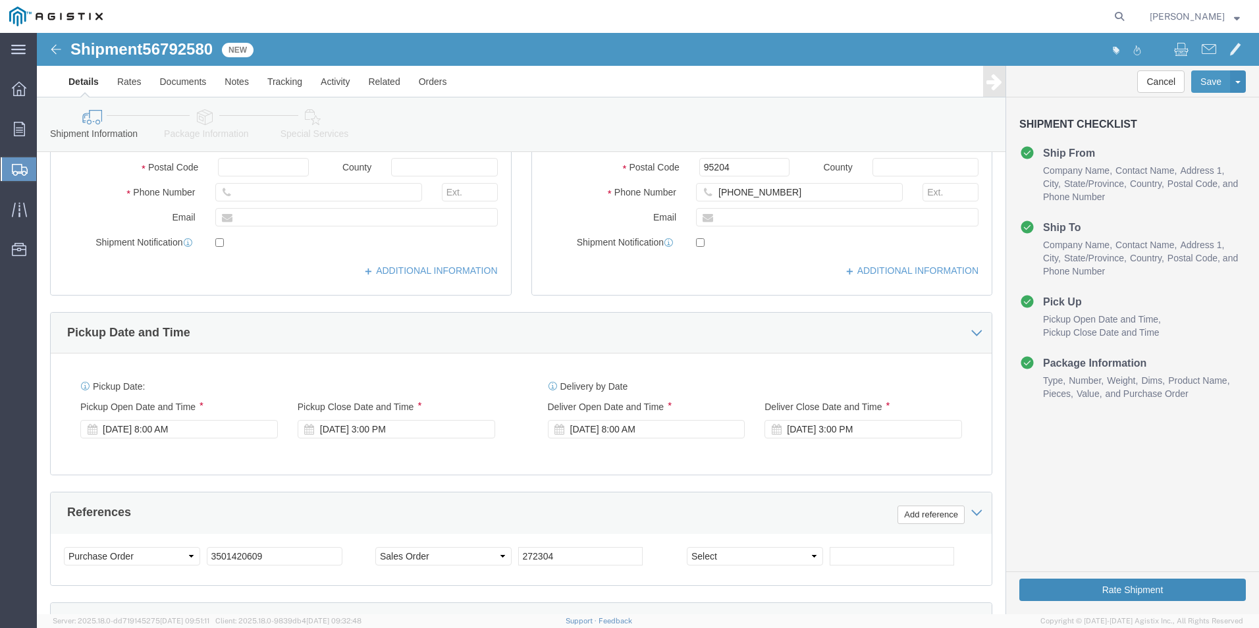
type input "prima [PERSON_NAME]"
click button "Rate Shipment"
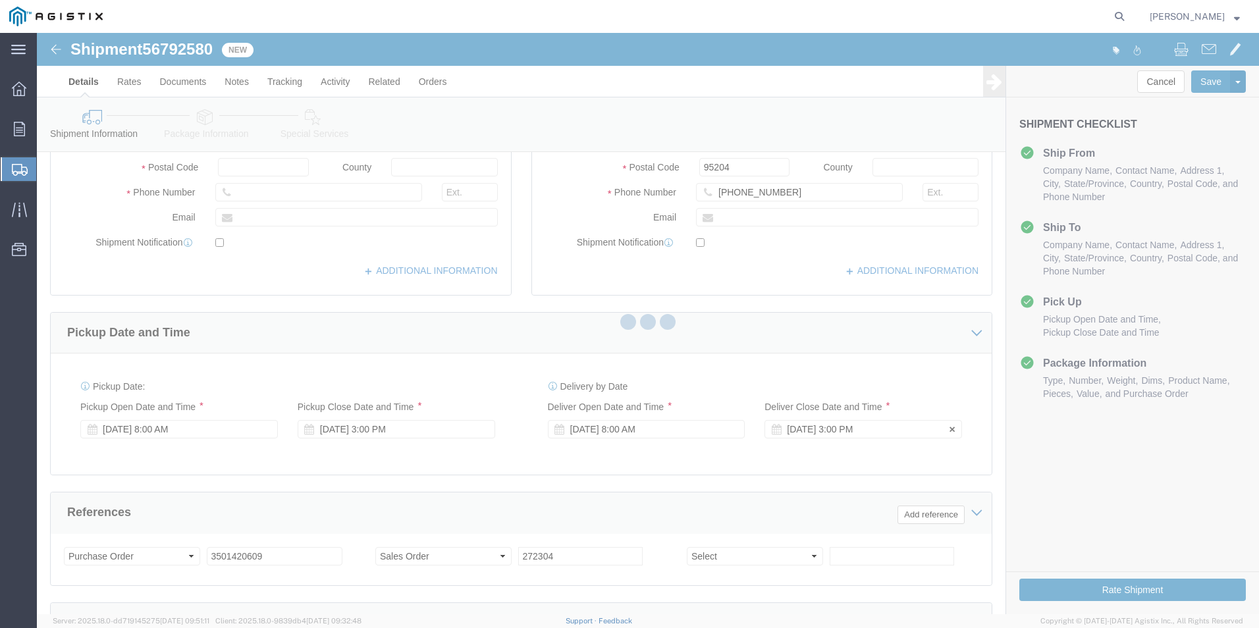
scroll to position [0, 0]
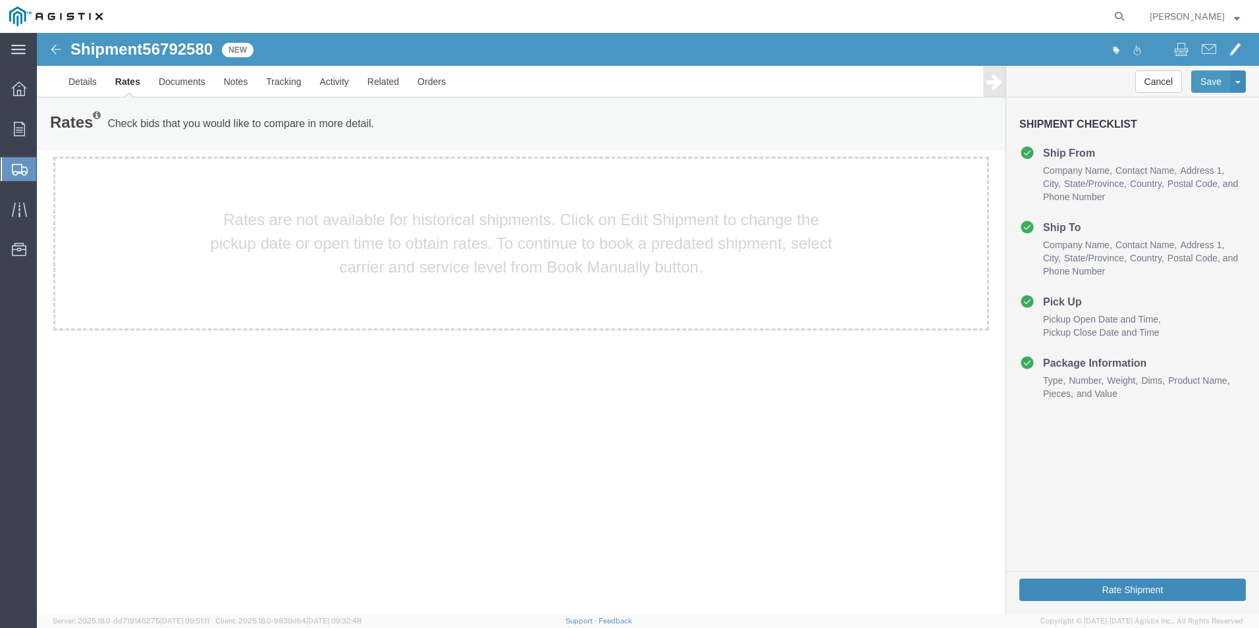
click at [1102, 593] on button "Rate Shipment" at bounding box center [1132, 590] width 227 height 22
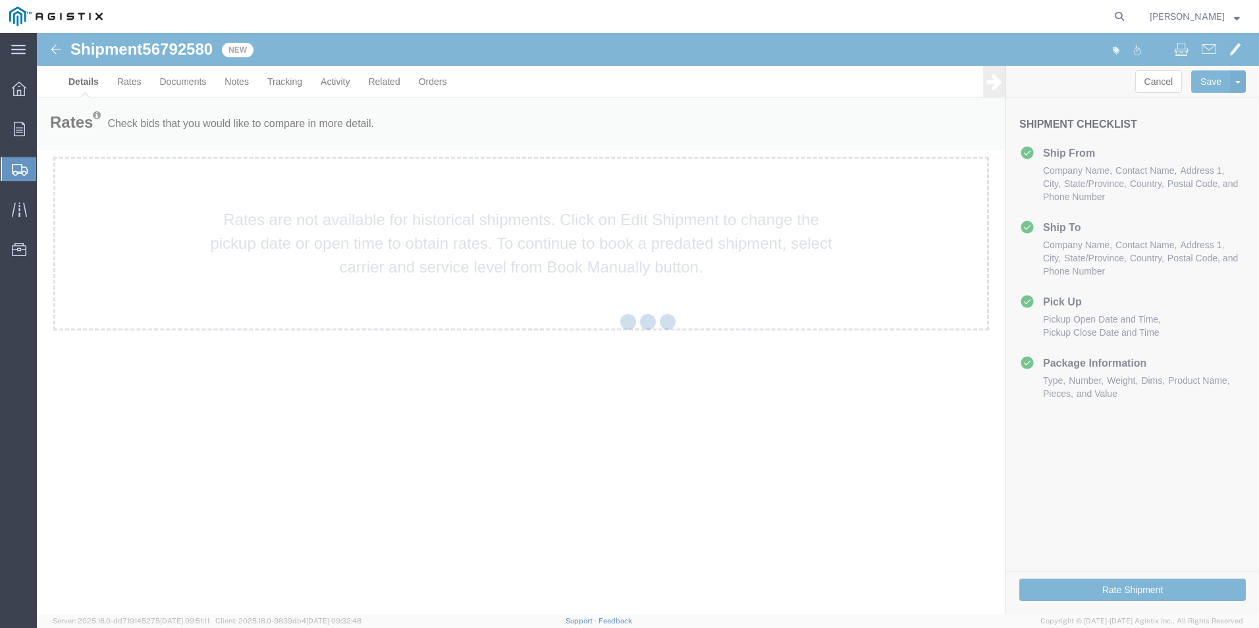
select select "38148"
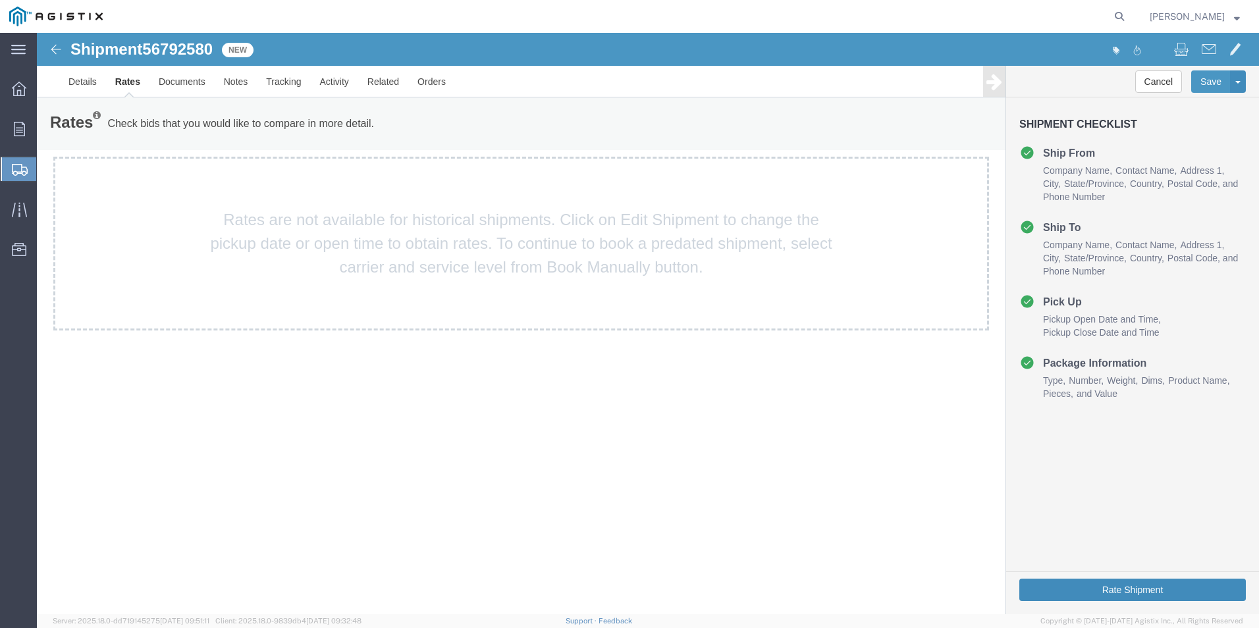
click at [1126, 591] on button "Rate Shipment" at bounding box center [1132, 590] width 227 height 22
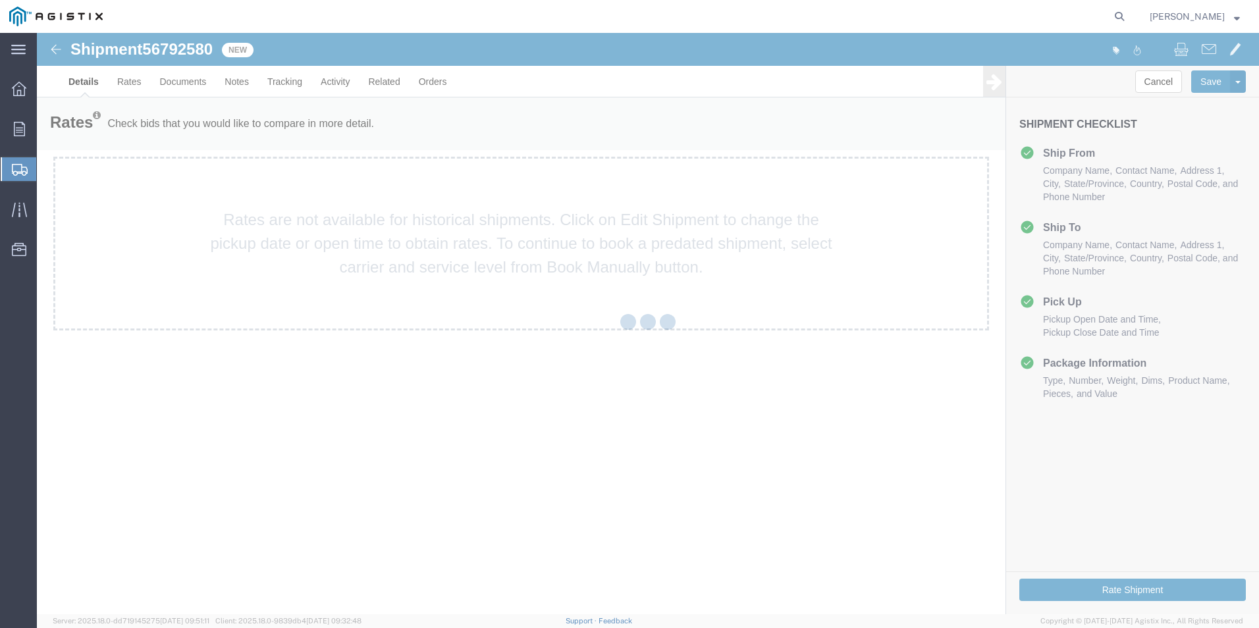
select select "38148"
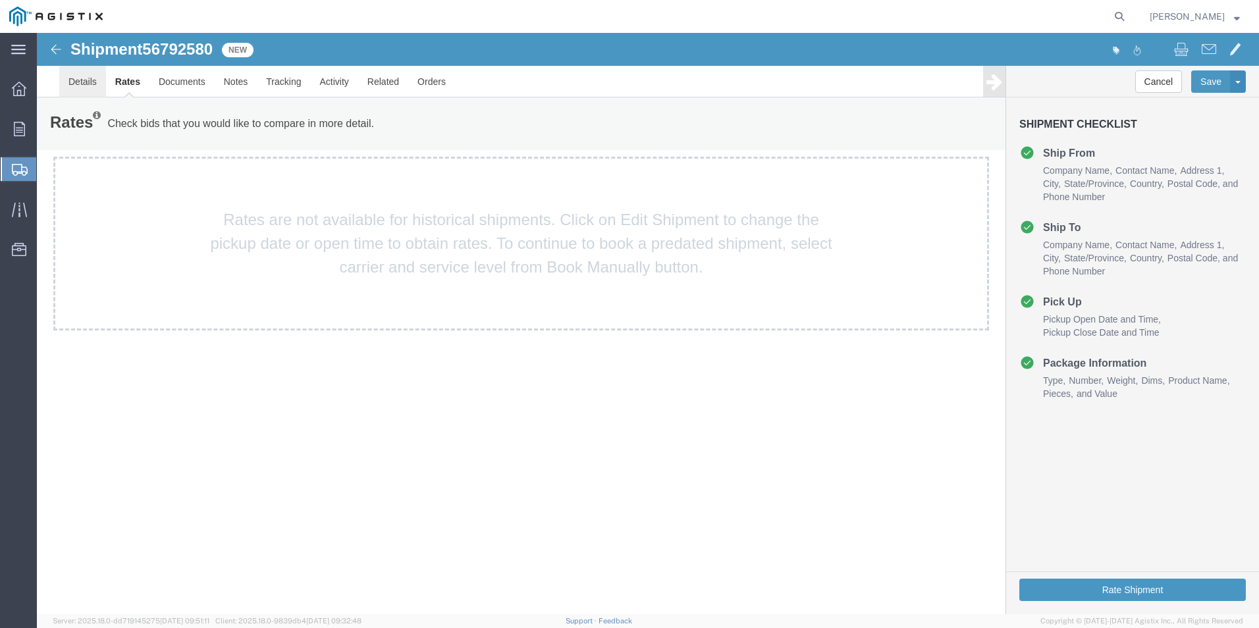
click at [82, 82] on link "Details" at bounding box center [82, 82] width 47 height 32
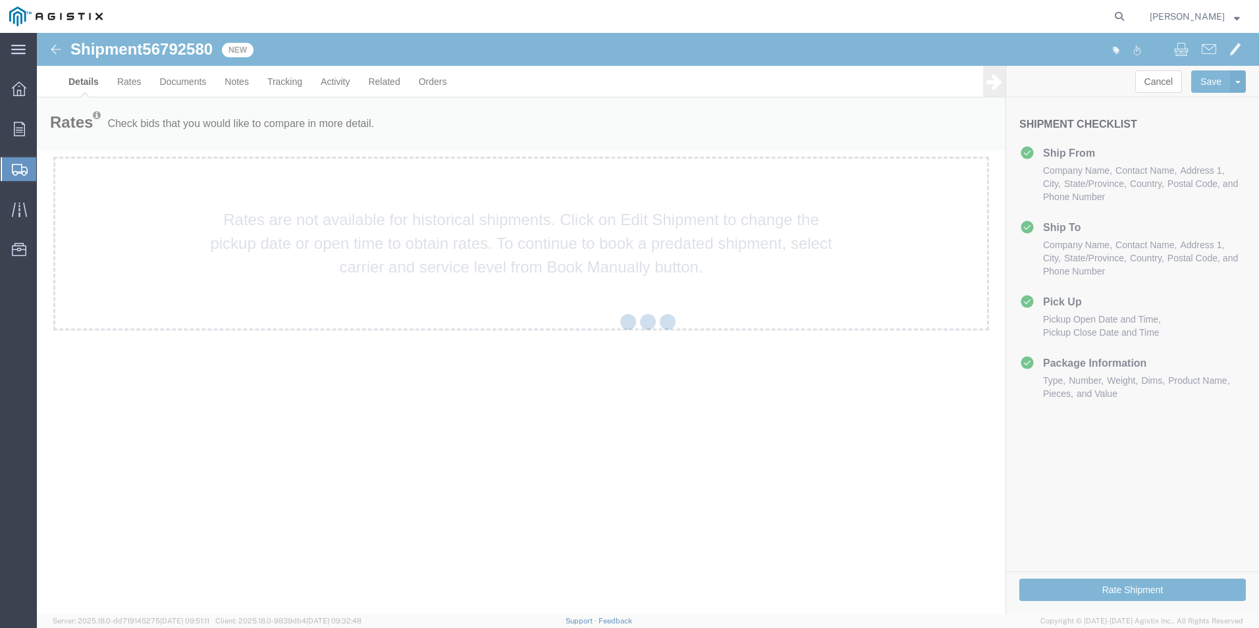
select select "38148"
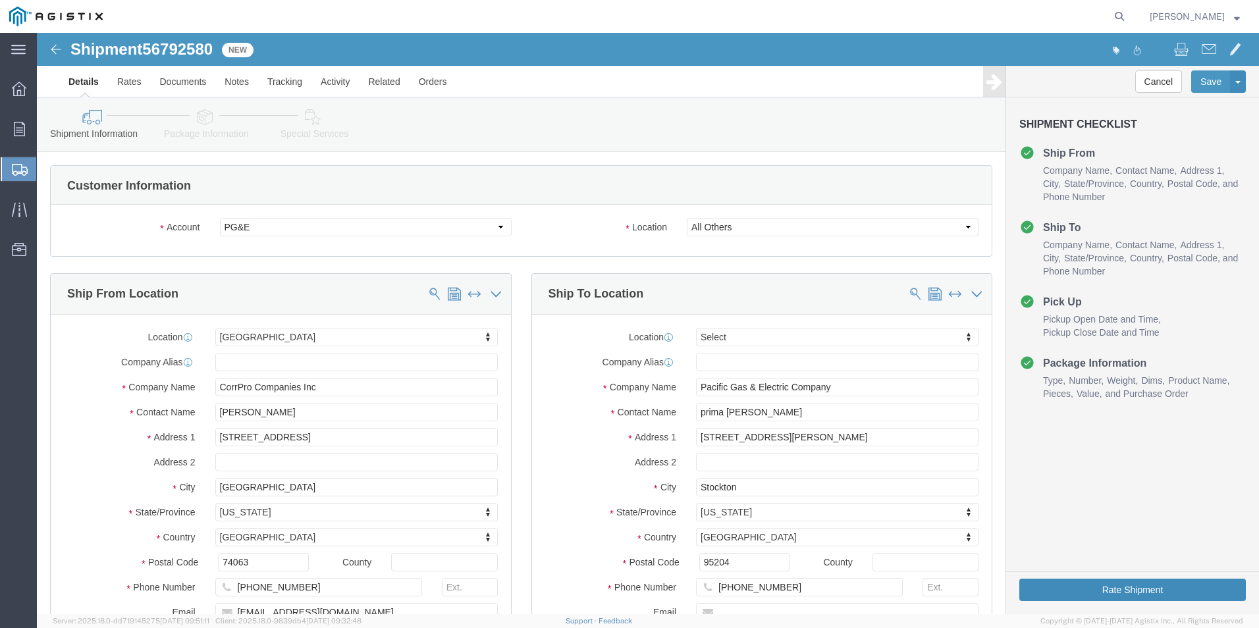
click button "Rate Shipment"
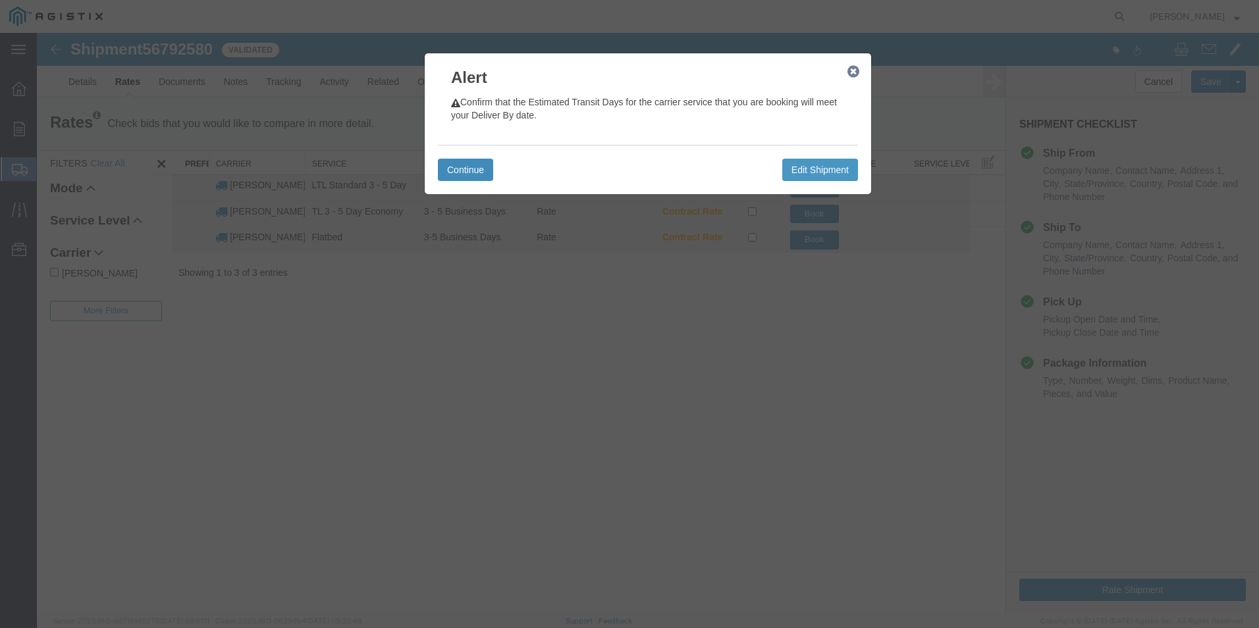
click at [479, 169] on button "Continue" at bounding box center [465, 170] width 55 height 22
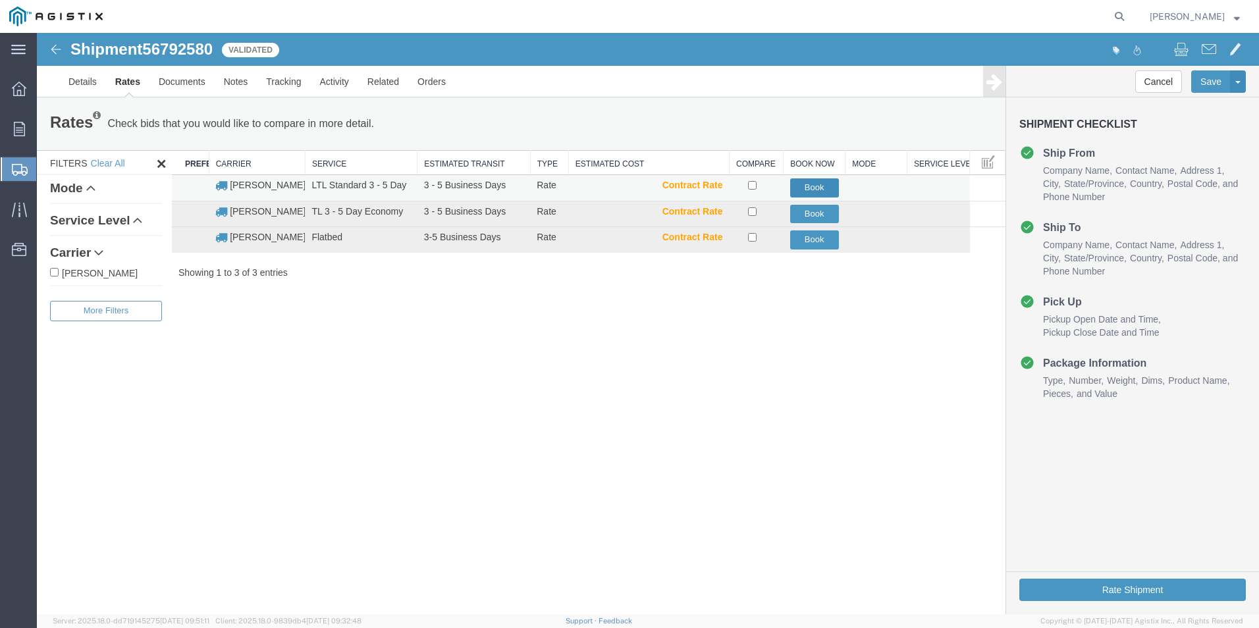
click at [805, 185] on button "Book" at bounding box center [814, 187] width 49 height 19
